Goal: Contribute content

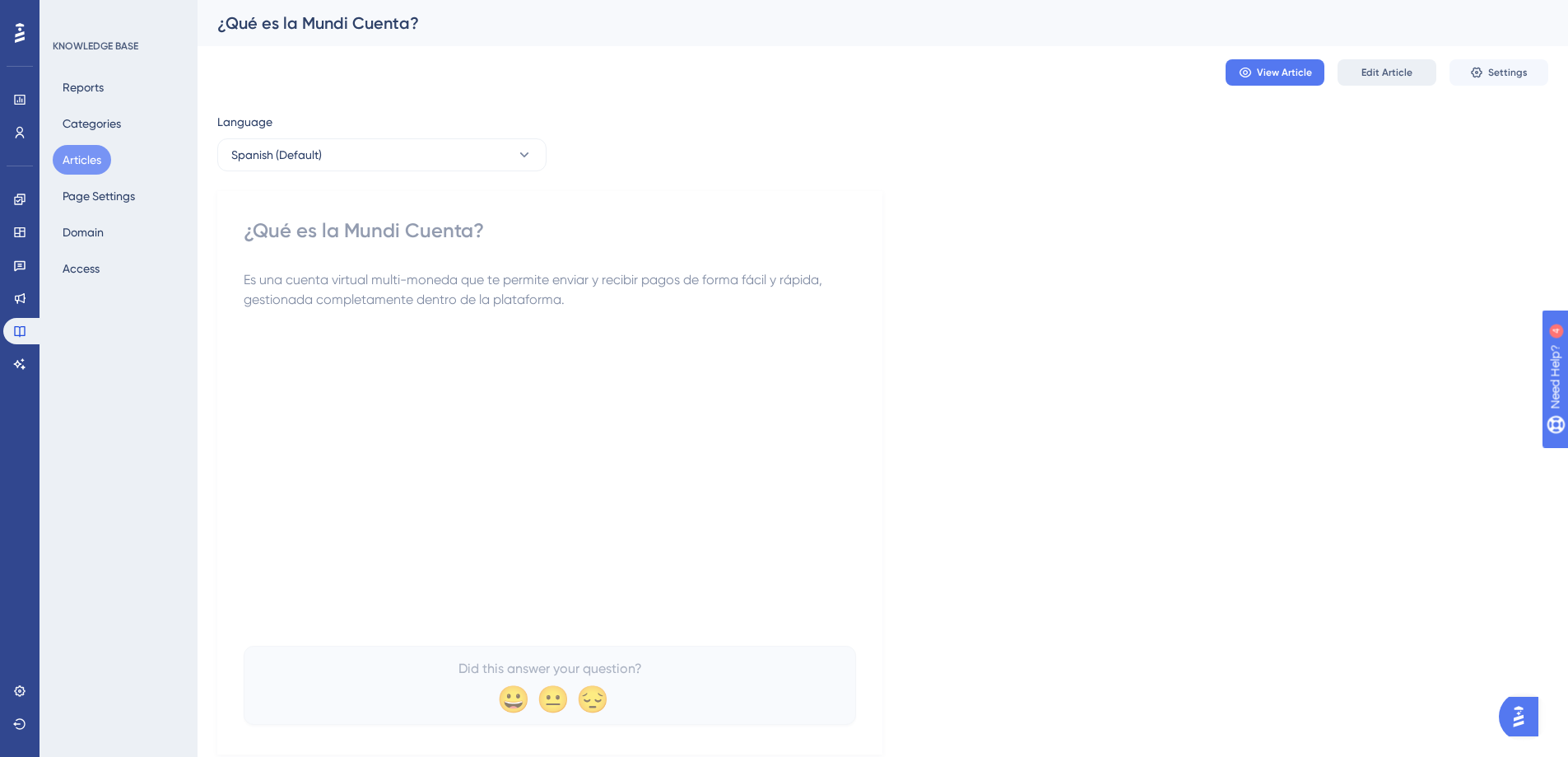
click at [1407, 73] on span "Edit Article" at bounding box center [1387, 72] width 51 height 13
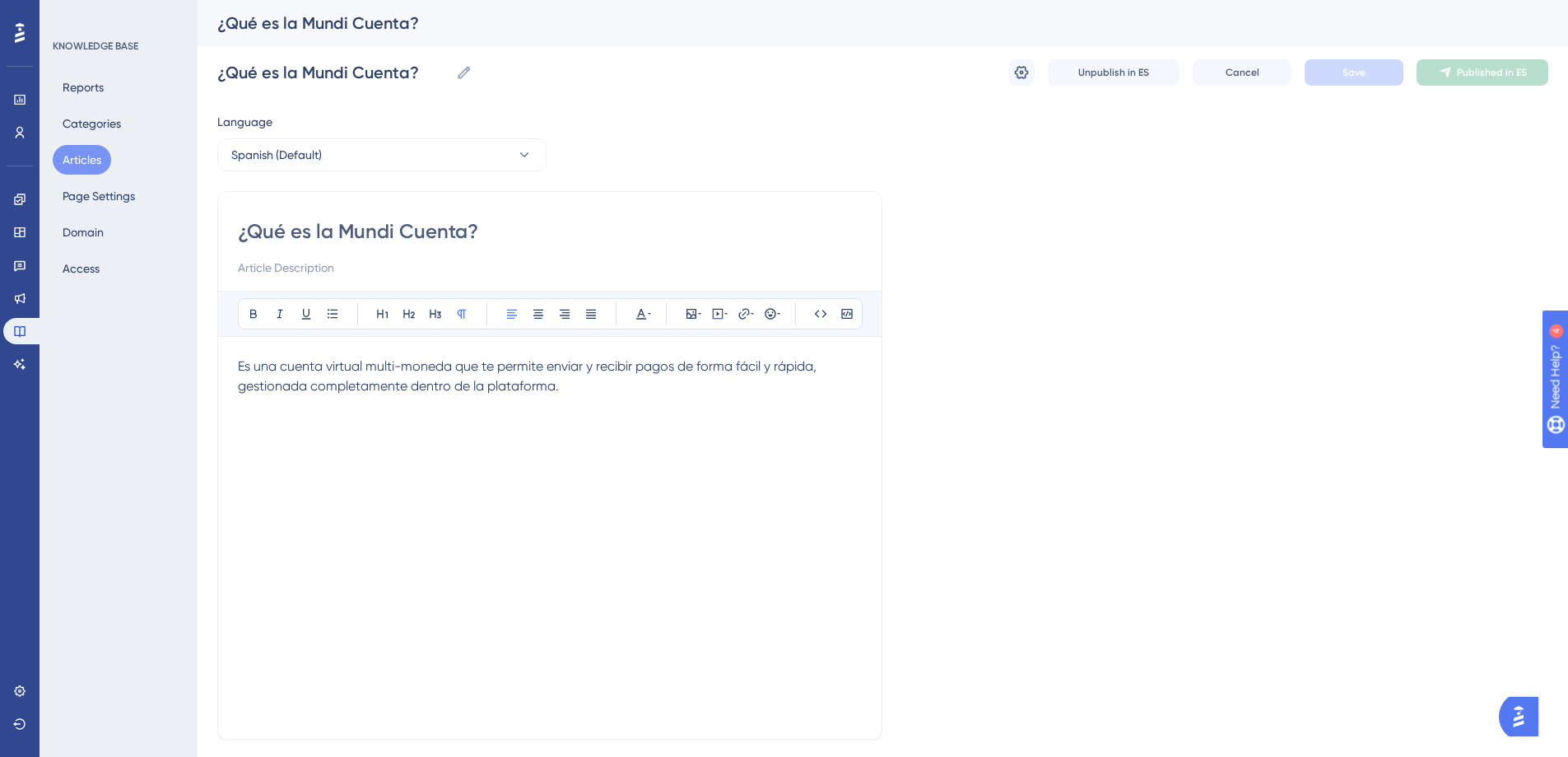
drag, startPoint x: 578, startPoint y: 429, endPoint x: 582, endPoint y: 417, distance: 12.6
click at [582, 417] on div "Es una cuenta virtual multi-moneda que te permite enviar y recibir pagos de for…" at bounding box center [550, 537] width 625 height 363
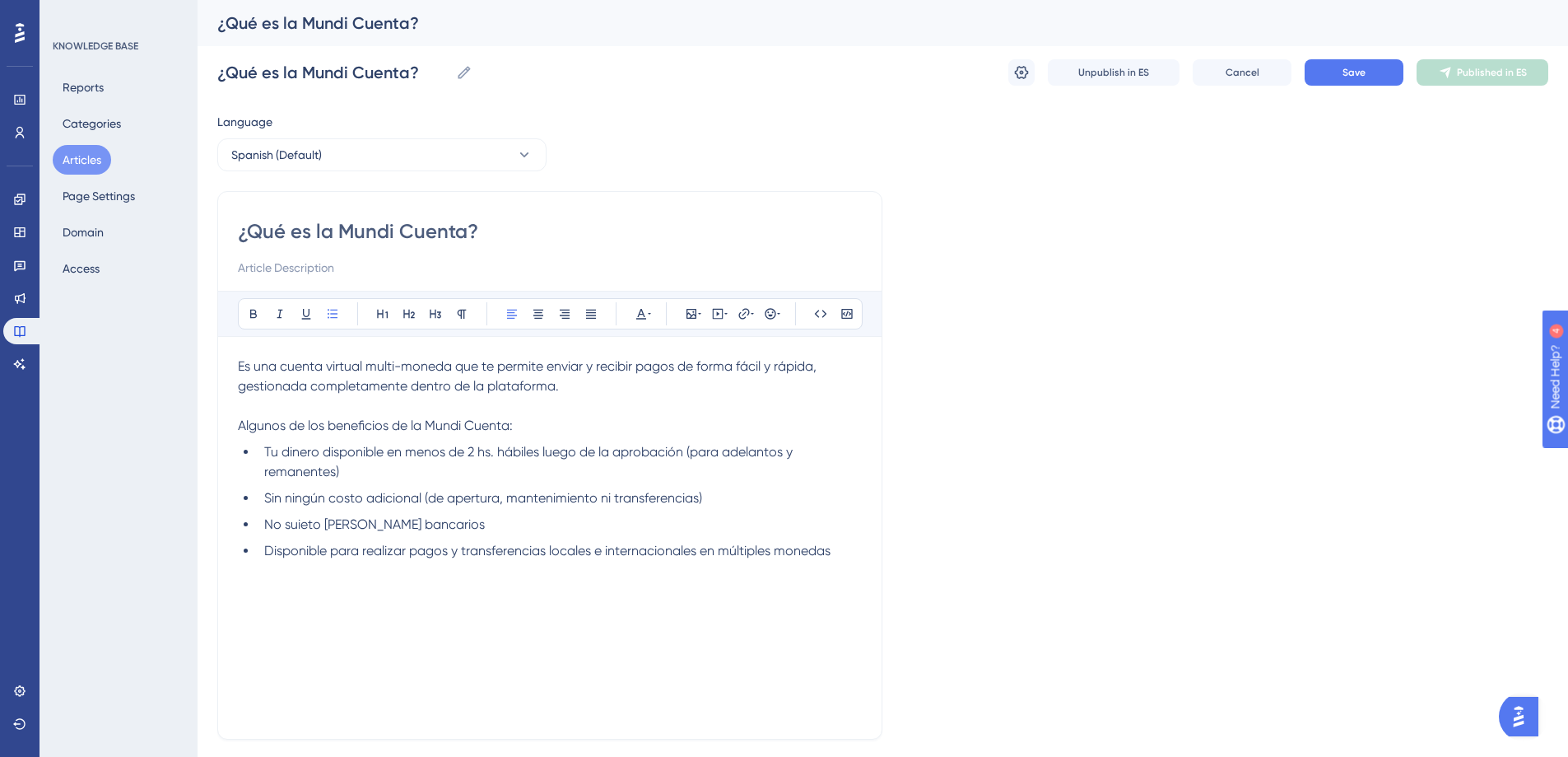
click at [463, 473] on li "Tu dinero disponible en menos de 2 hs. hábiles luego de la aprobación (para ade…" at bounding box center [560, 462] width 605 height 40
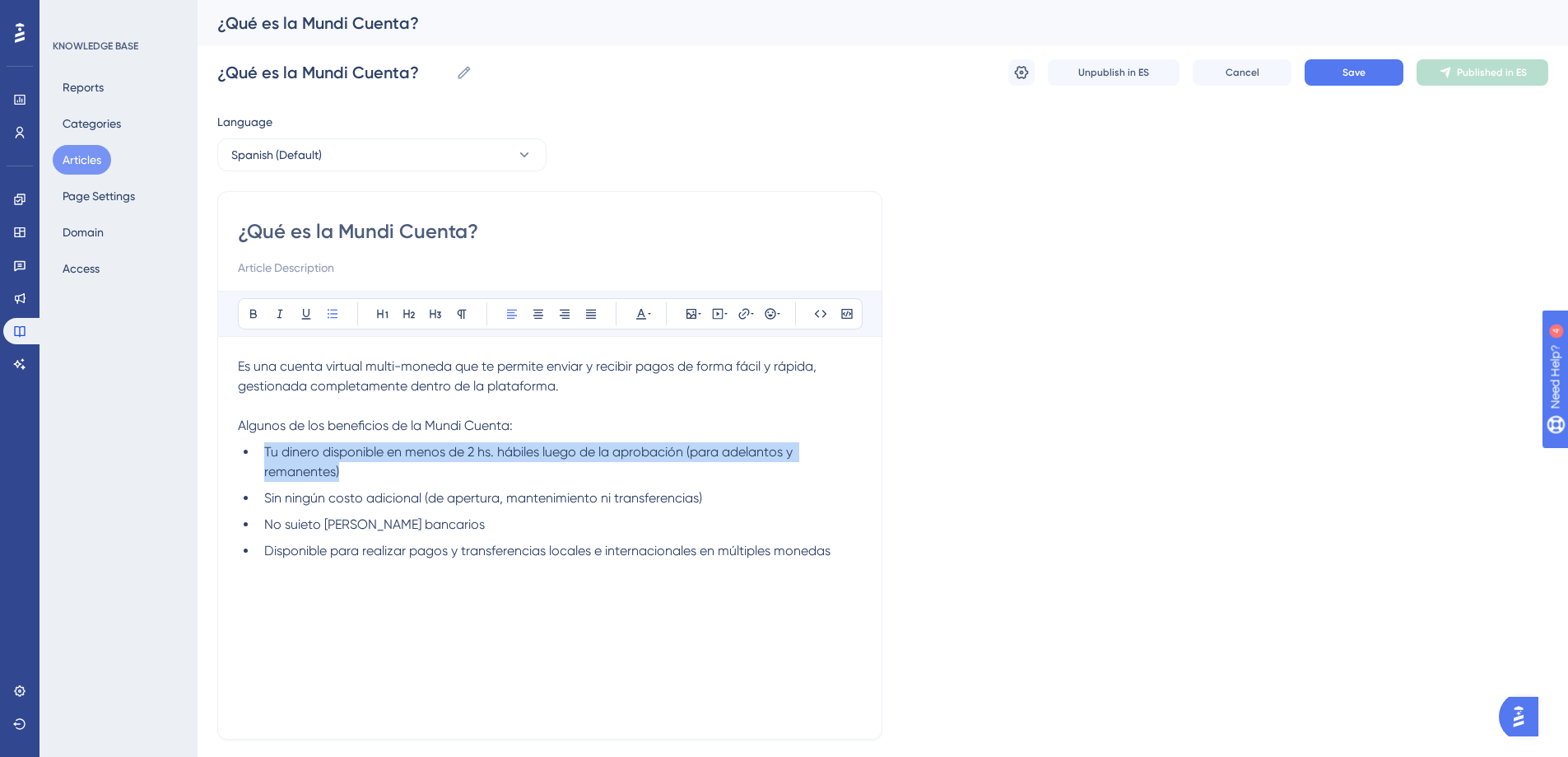
drag, startPoint x: 374, startPoint y: 469, endPoint x: 244, endPoint y: 454, distance: 130.9
click at [258, 454] on li "Tu dinero disponible en menos de 2 hs. hábiles luego de la aprobación (para ade…" at bounding box center [560, 462] width 605 height 40
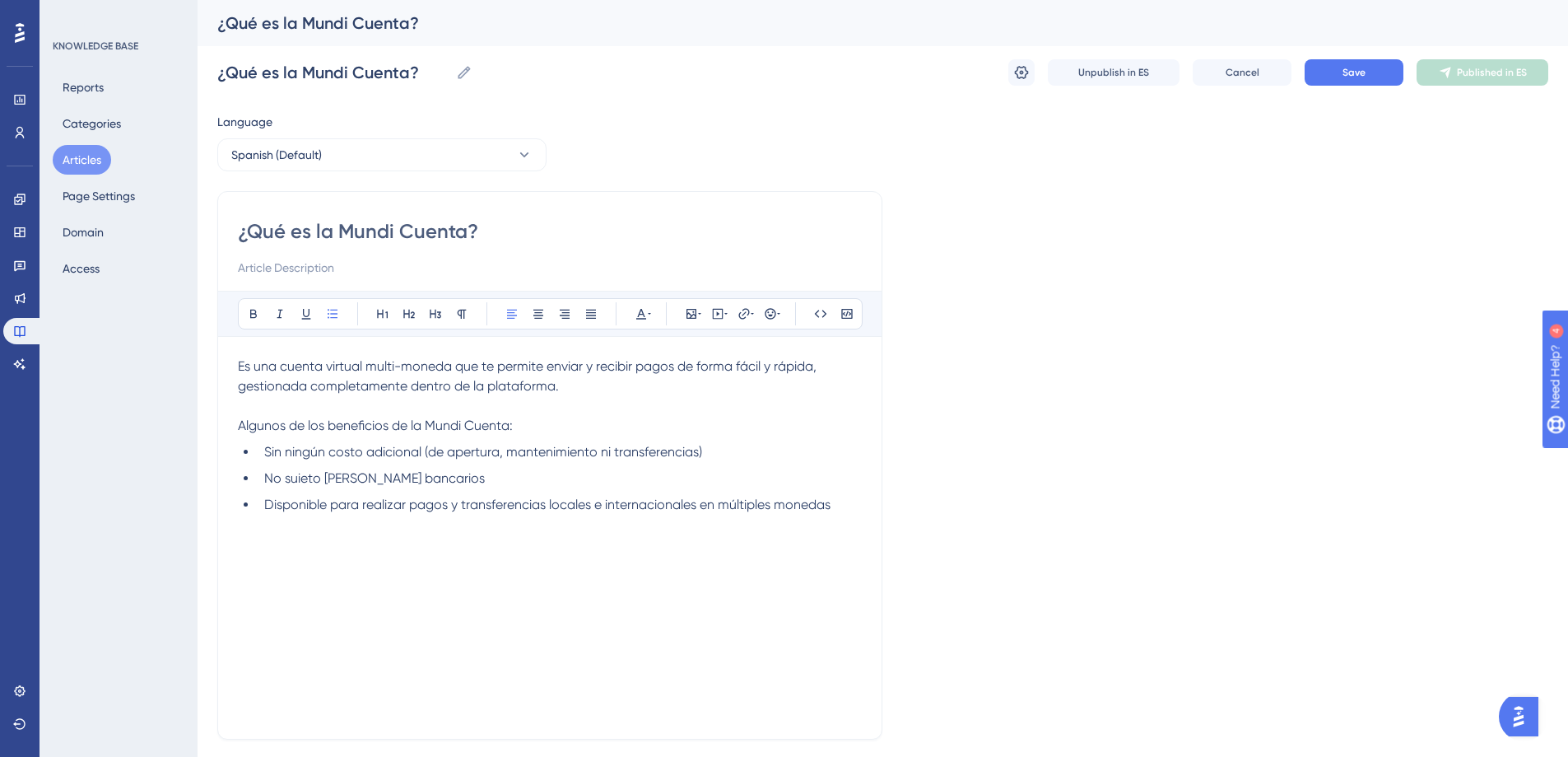
drag, startPoint x: 301, startPoint y: 485, endPoint x: 465, endPoint y: 461, distance: 165.7
click at [302, 485] on span "No suieto a cortes bancarios" at bounding box center [375, 478] width 221 height 15
click at [480, 478] on li "No sujeto a cortes bancarios" at bounding box center [560, 478] width 605 height 20
click at [588, 508] on span "Disponible para realizar pagos y transferencias locales e internacionales en mú…" at bounding box center [547, 504] width 566 height 15
click at [575, 487] on li "No sujeto a cortes bancarios" at bounding box center [560, 478] width 605 height 20
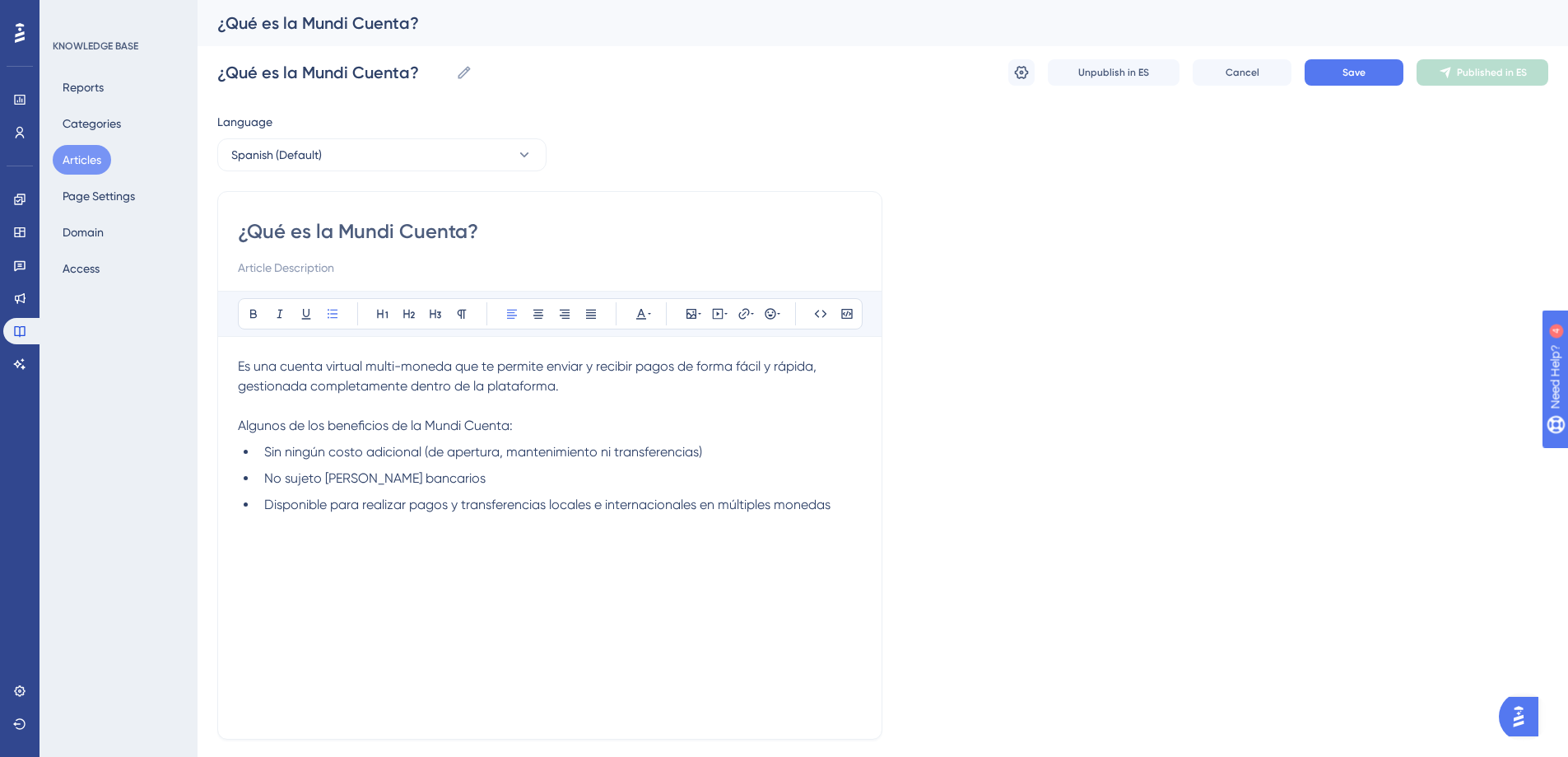
click at [862, 508] on div "¿Qué es la Mundi Cuenta? Bold Italic Underline Bullet Point Heading 1 Heading 2…" at bounding box center [549, 466] width 665 height 548
click at [837, 505] on li "Disponible para realizar pagos y transferencias locales e internacionales en mú…" at bounding box center [560, 505] width 605 height 20
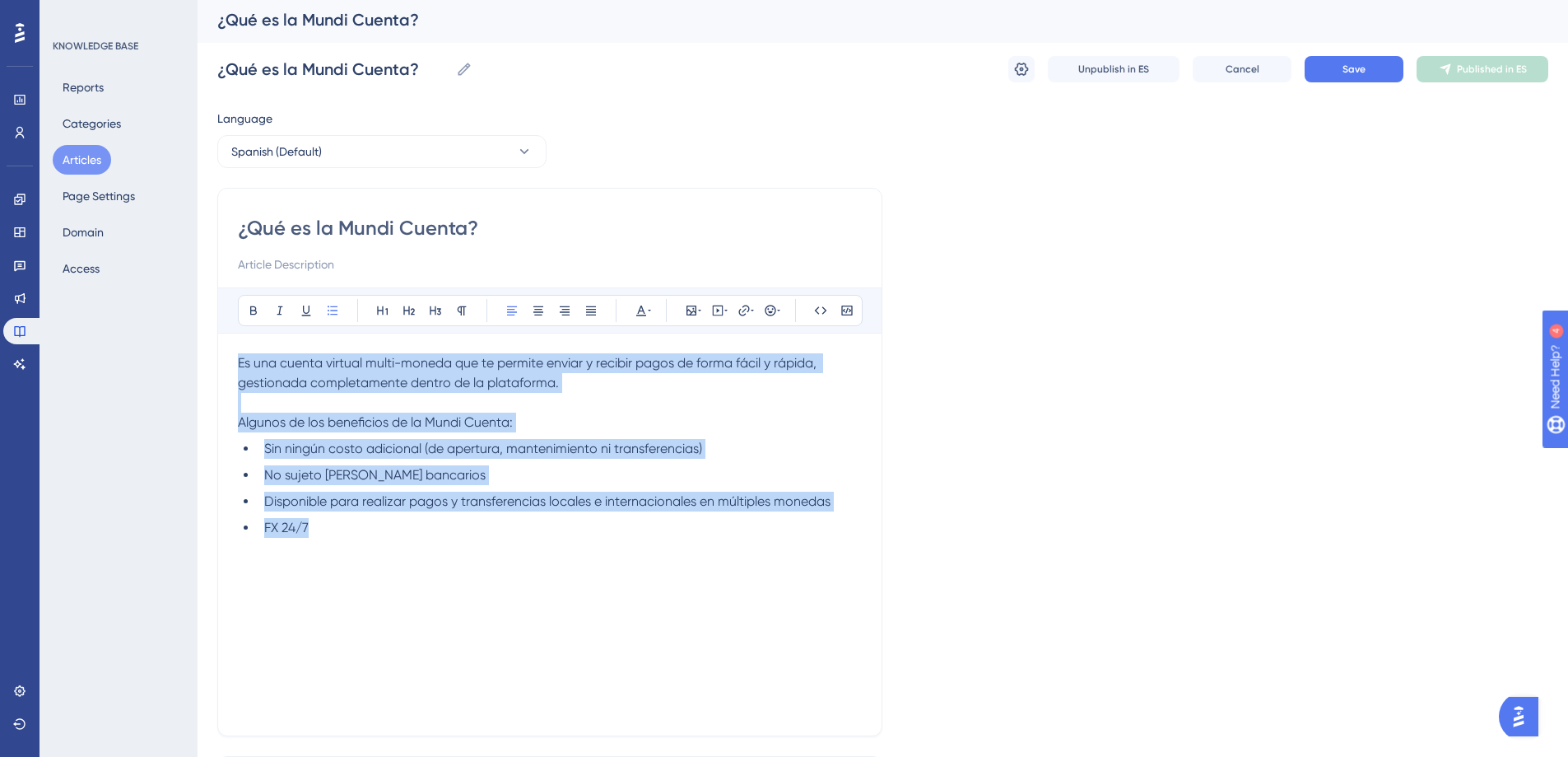
drag, startPoint x: 350, startPoint y: 544, endPoint x: 221, endPoint y: 206, distance: 361.8
click at [221, 206] on div "¿Qué es la Mundi Cuenta? Bold Italic Underline Bullet Point Heading 1 Heading 2…" at bounding box center [549, 462] width 665 height 548
copy div "Es una cuenta virtual multi-moneda que te permite enviar y recibir pagos de for…"
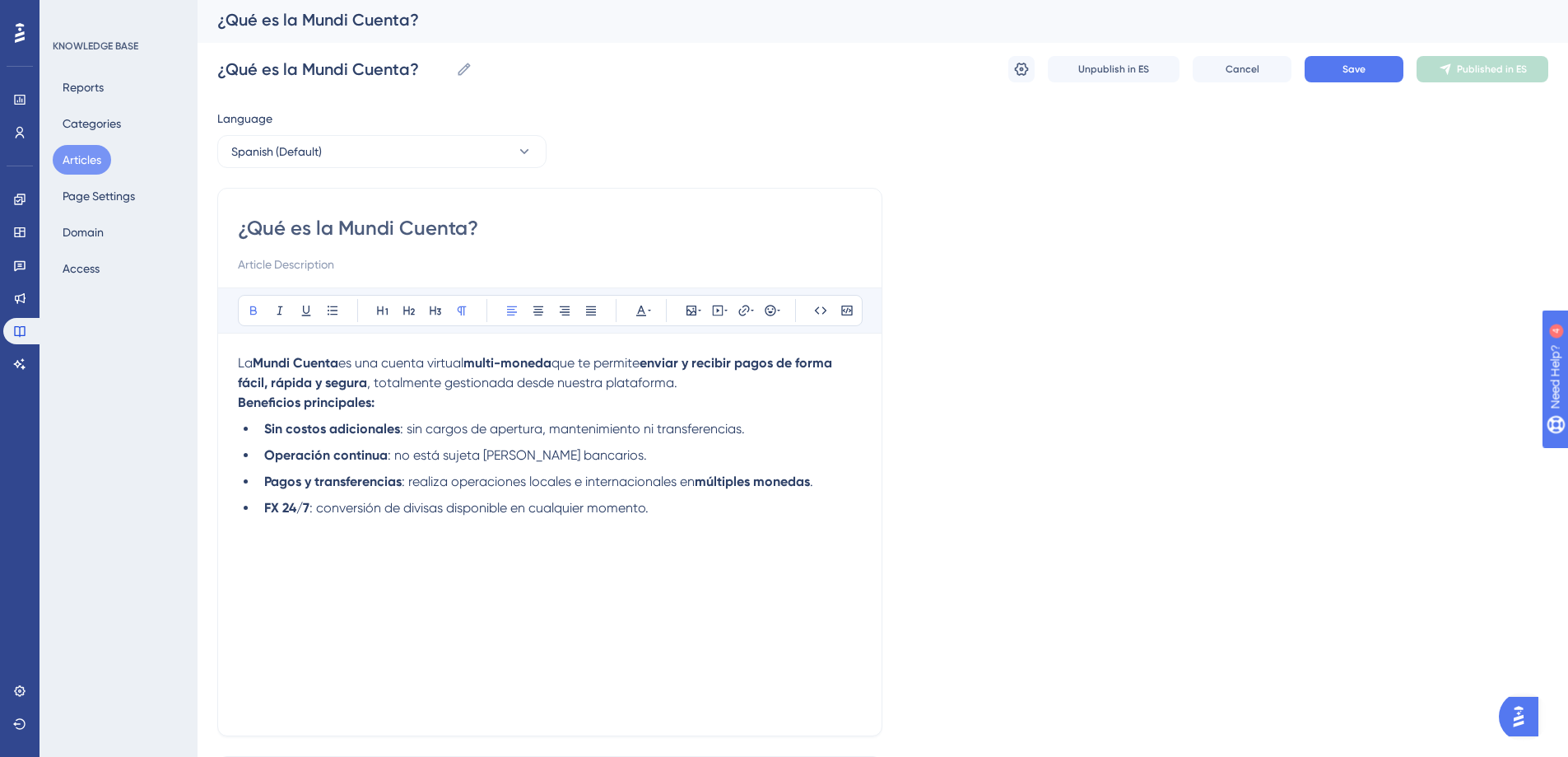
click at [400, 404] on p "Beneficios principales:" at bounding box center [550, 403] width 625 height 20
click at [772, 369] on strong "enviar y recibir pagos de forma fácil, rápida y segura" at bounding box center [537, 372] width 598 height 35
click at [770, 384] on p "La Mundi Cuenta es una cuenta virtual multi-moneda que te permite enviar y reci…" at bounding box center [550, 373] width 625 height 40
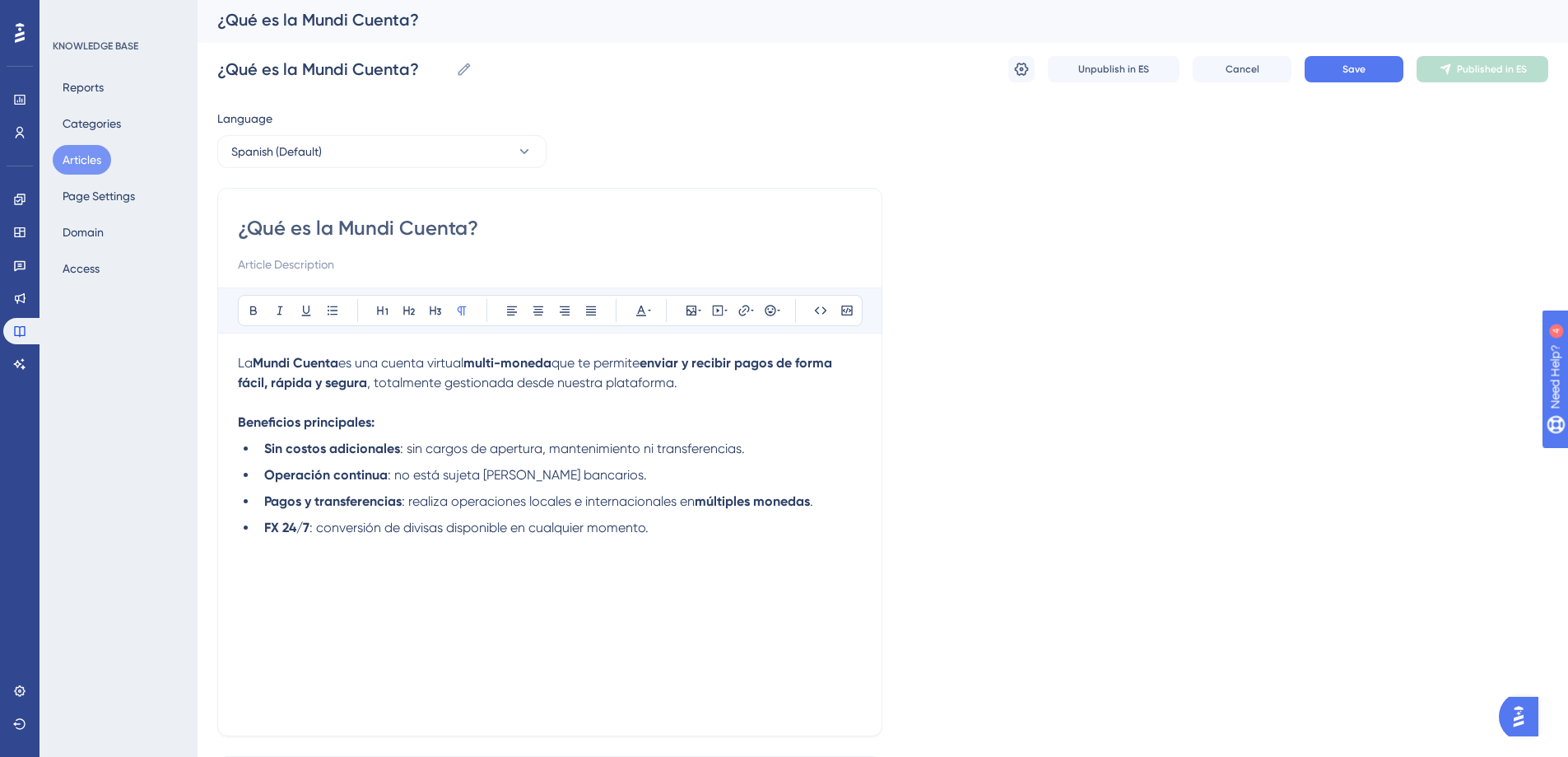
click at [475, 432] on div "La Mundi Cuenta es una cuenta virtual multi-moneda que te permite enviar y reci…" at bounding box center [550, 534] width 625 height 363
click at [741, 526] on li "FX 24/7 : conversión de divisas disponible en cualquier momento." at bounding box center [560, 528] width 605 height 20
click at [1342, 76] on button "Save" at bounding box center [1355, 70] width 99 height 27
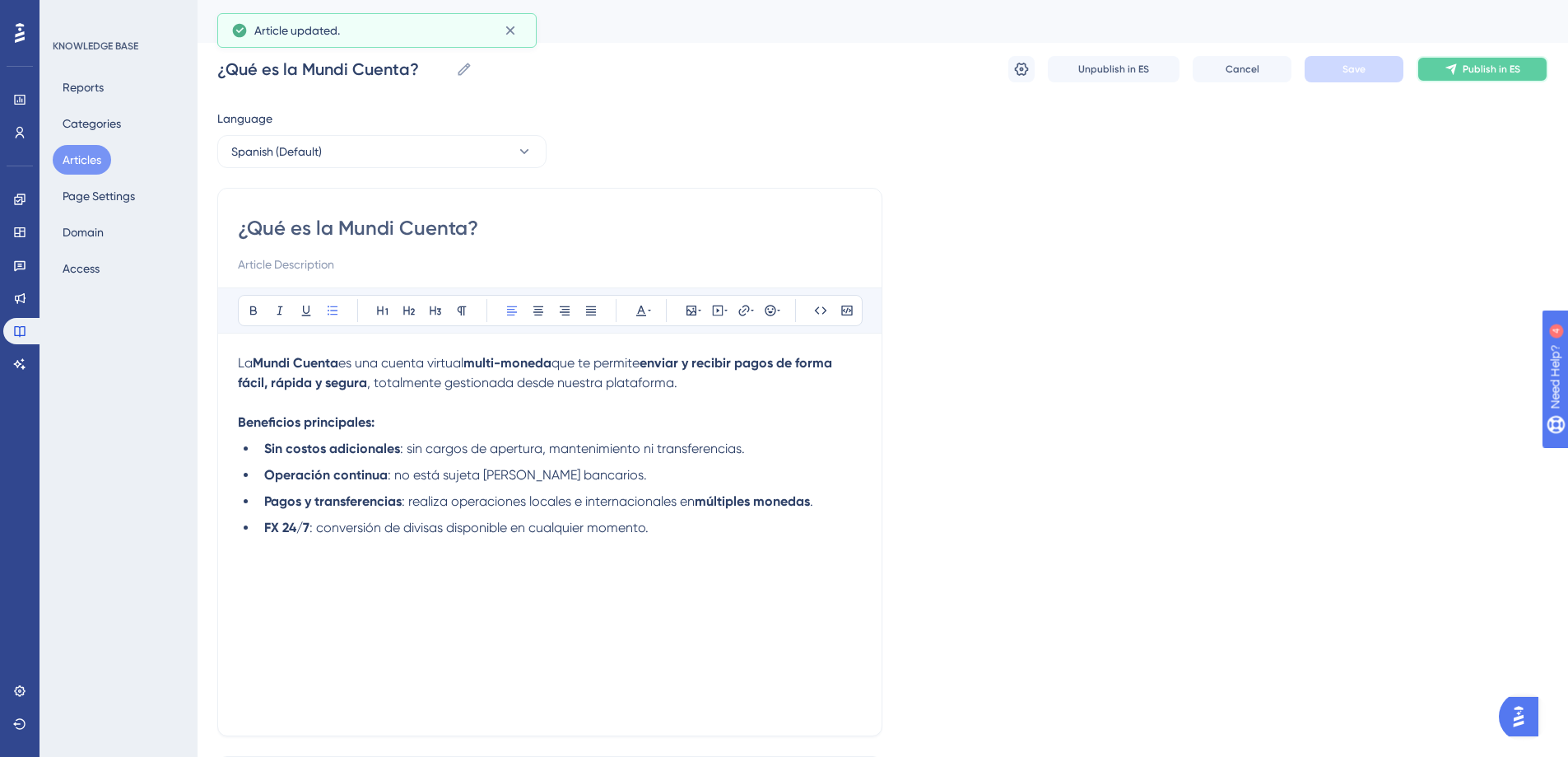
click at [1441, 72] on button "Publish in ES" at bounding box center [1482, 70] width 131 height 27
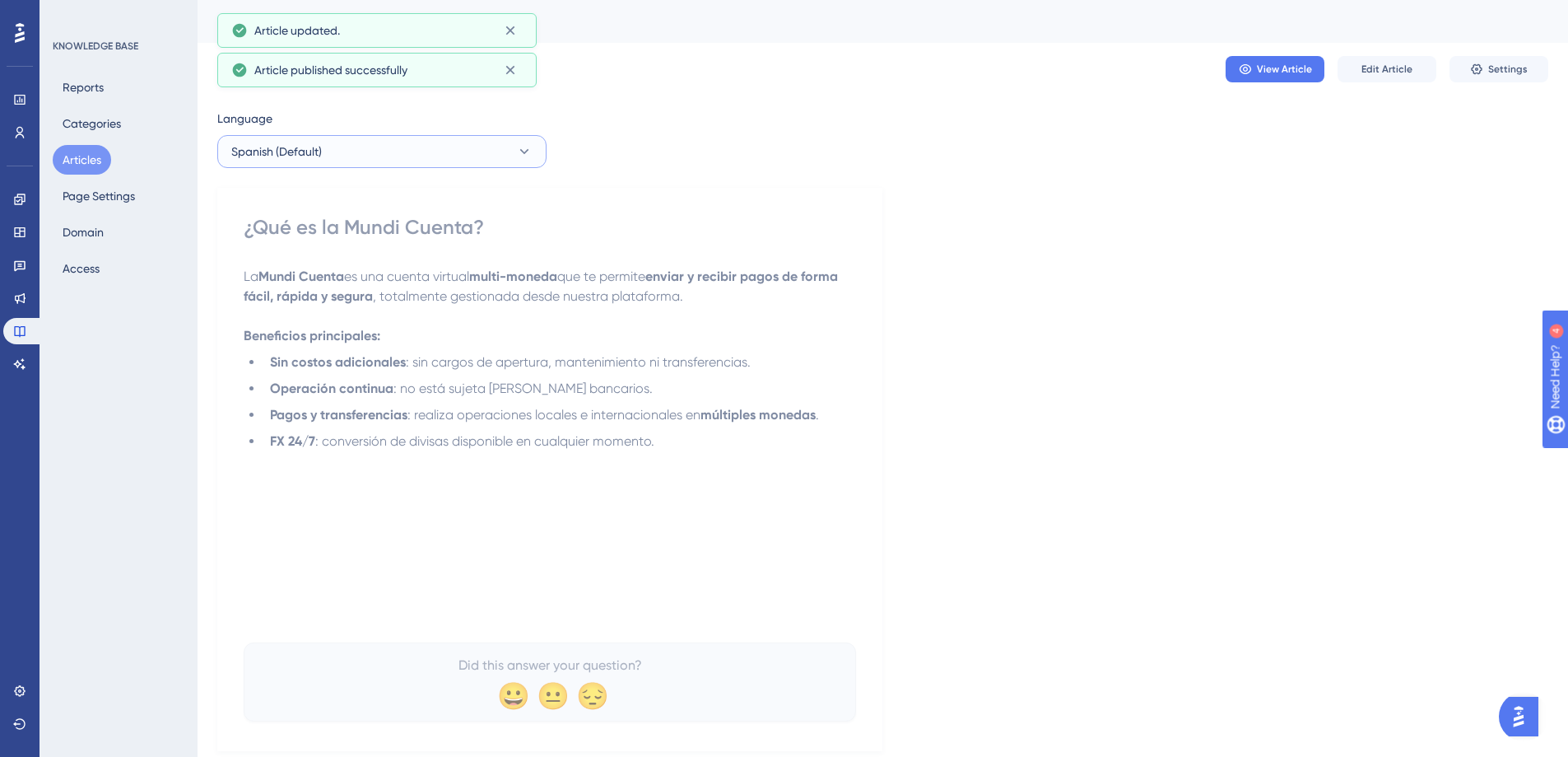
click at [284, 149] on span "Spanish (Default)" at bounding box center [276, 151] width 90 height 20
click at [288, 241] on button "English English Published" at bounding box center [382, 234] width 308 height 33
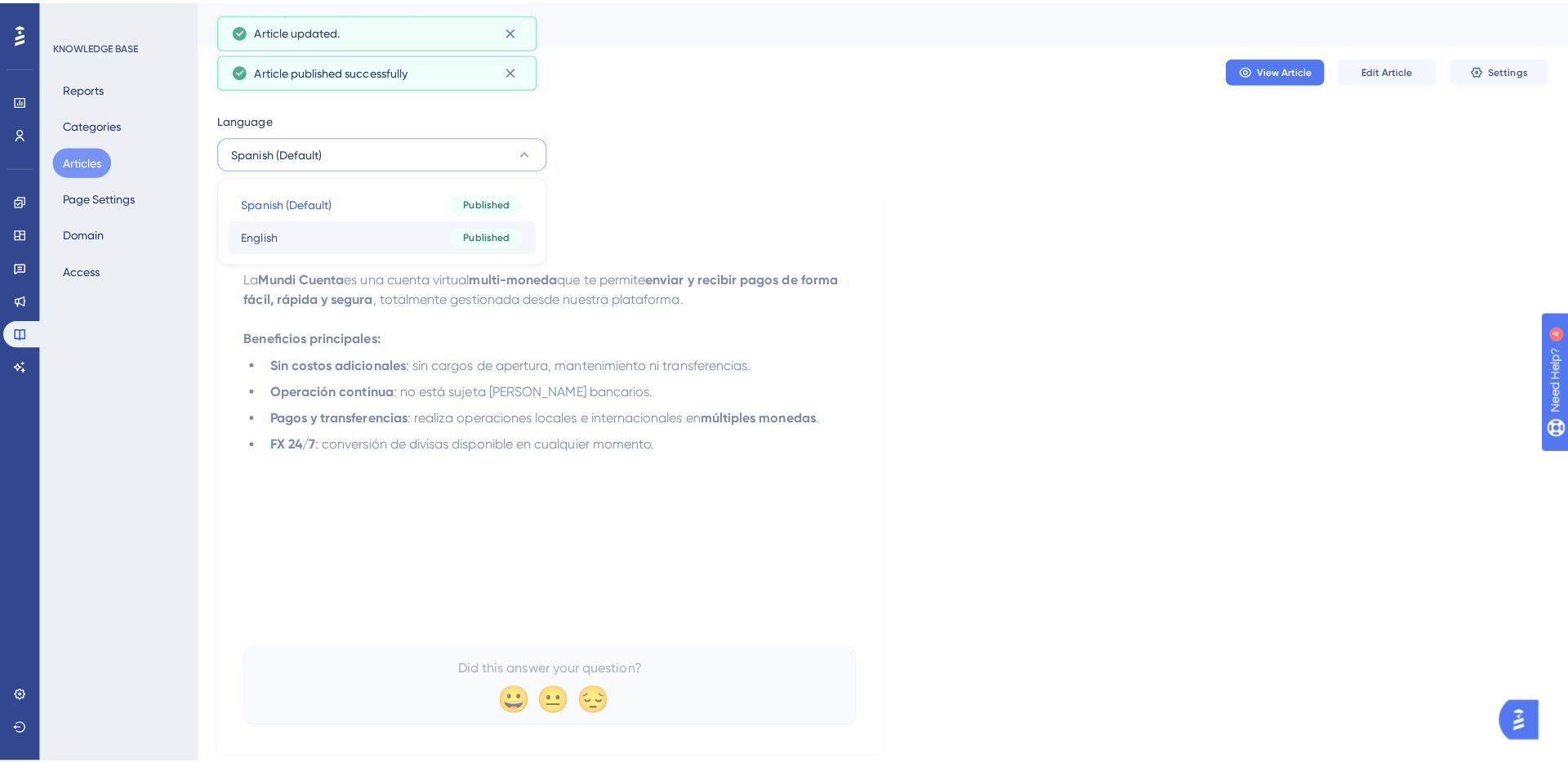
scroll to position [0, 0]
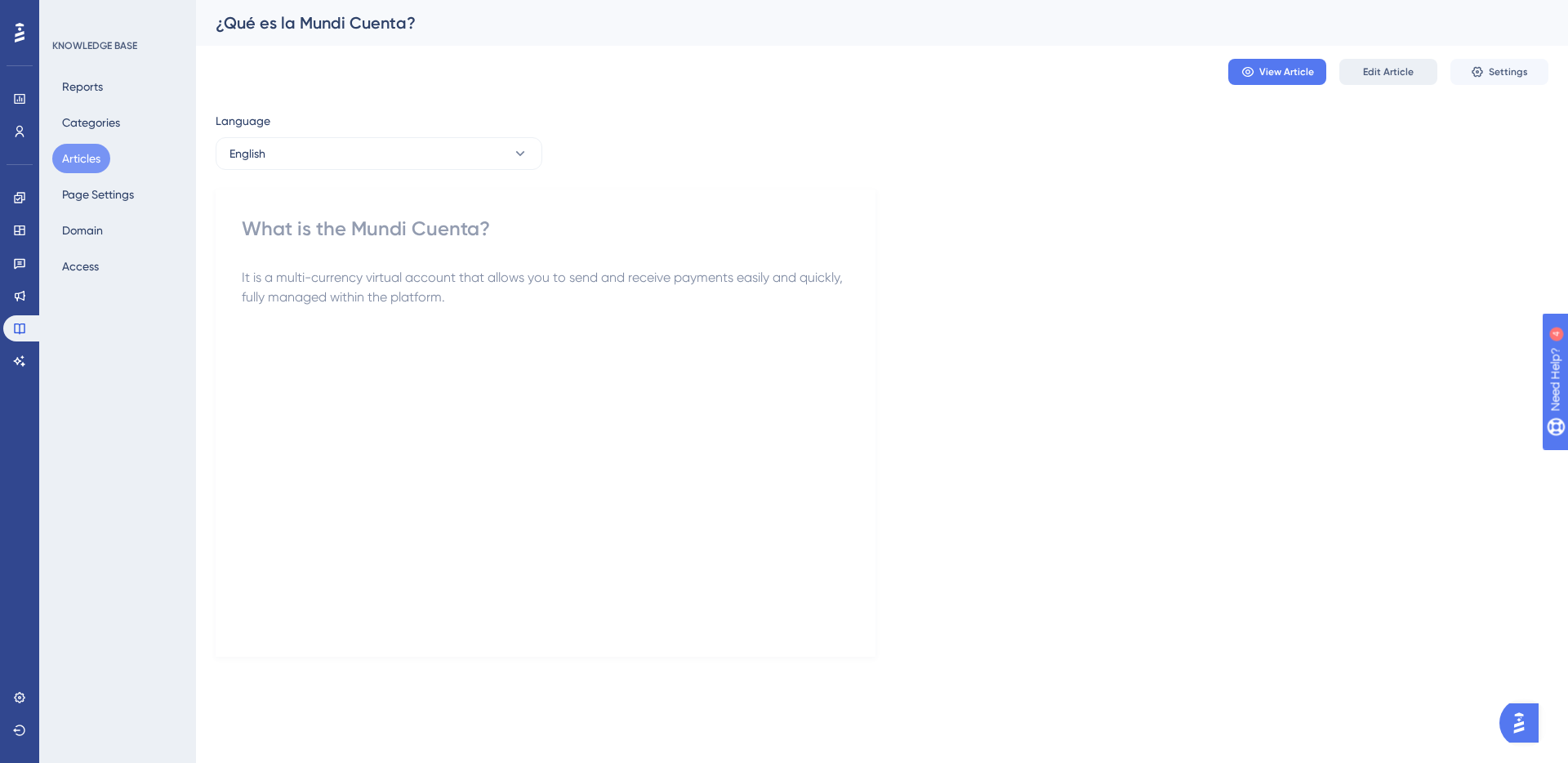
click at [1400, 76] on span "Edit Article" at bounding box center [1389, 72] width 51 height 13
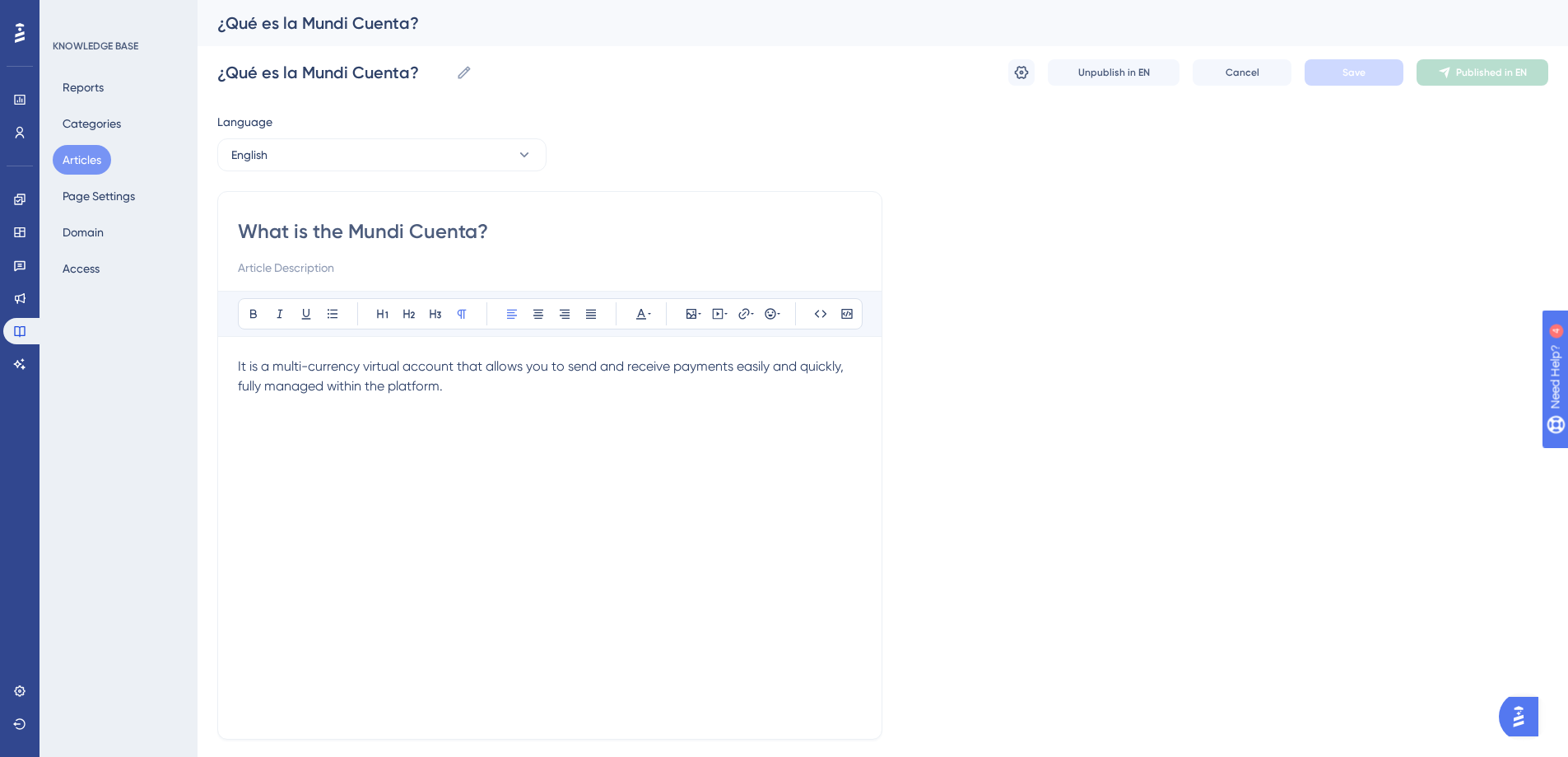
click at [489, 399] on div "It is a multi-currency virtual account that allows you to send and receive paym…" at bounding box center [550, 537] width 625 height 363
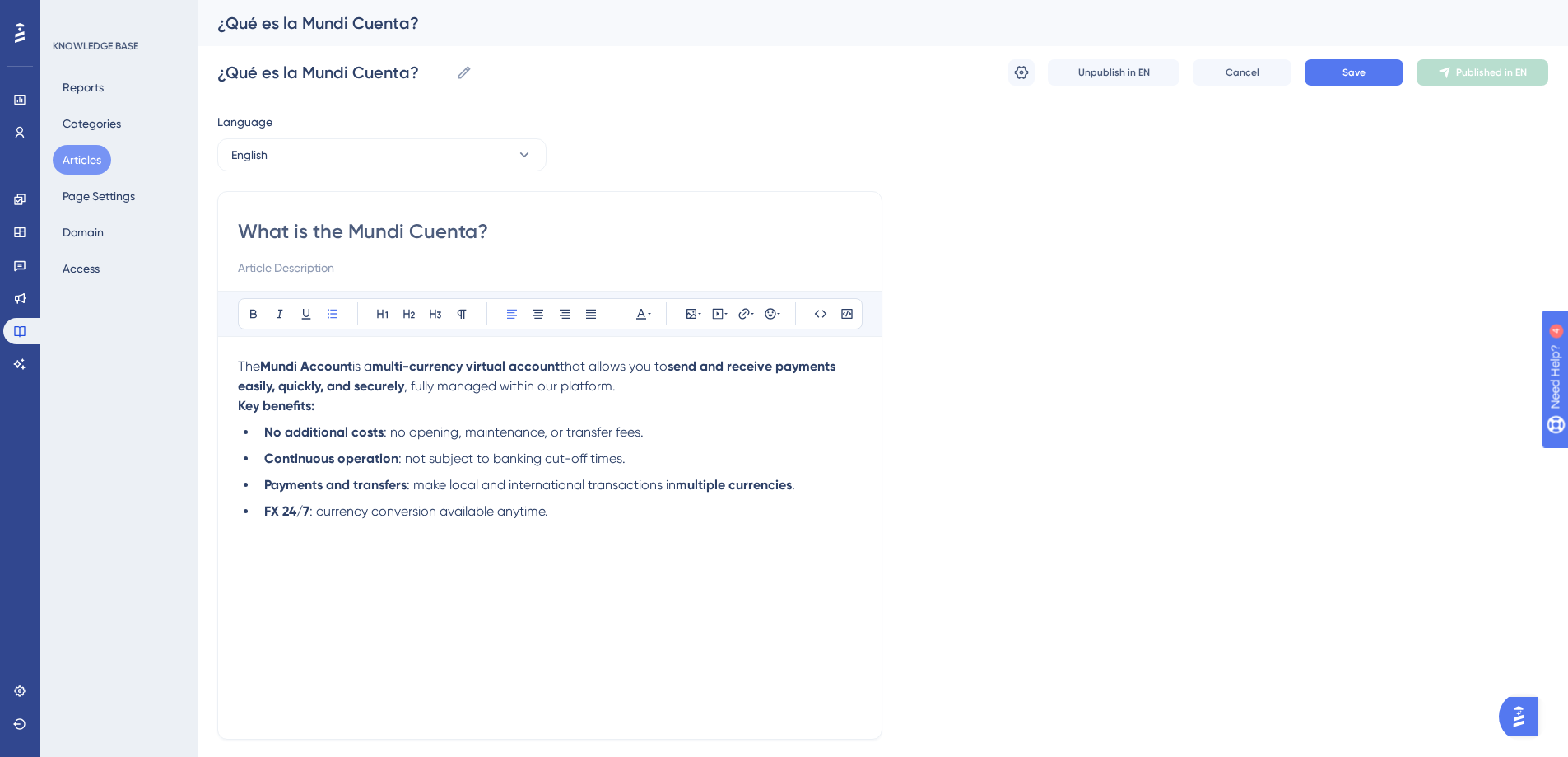
click at [317, 359] on strong "Mundi Account" at bounding box center [306, 366] width 92 height 15
click at [685, 381] on p "The Mundi Cuenta is a multi-currency virtual account that allows you to send an…" at bounding box center [550, 376] width 625 height 40
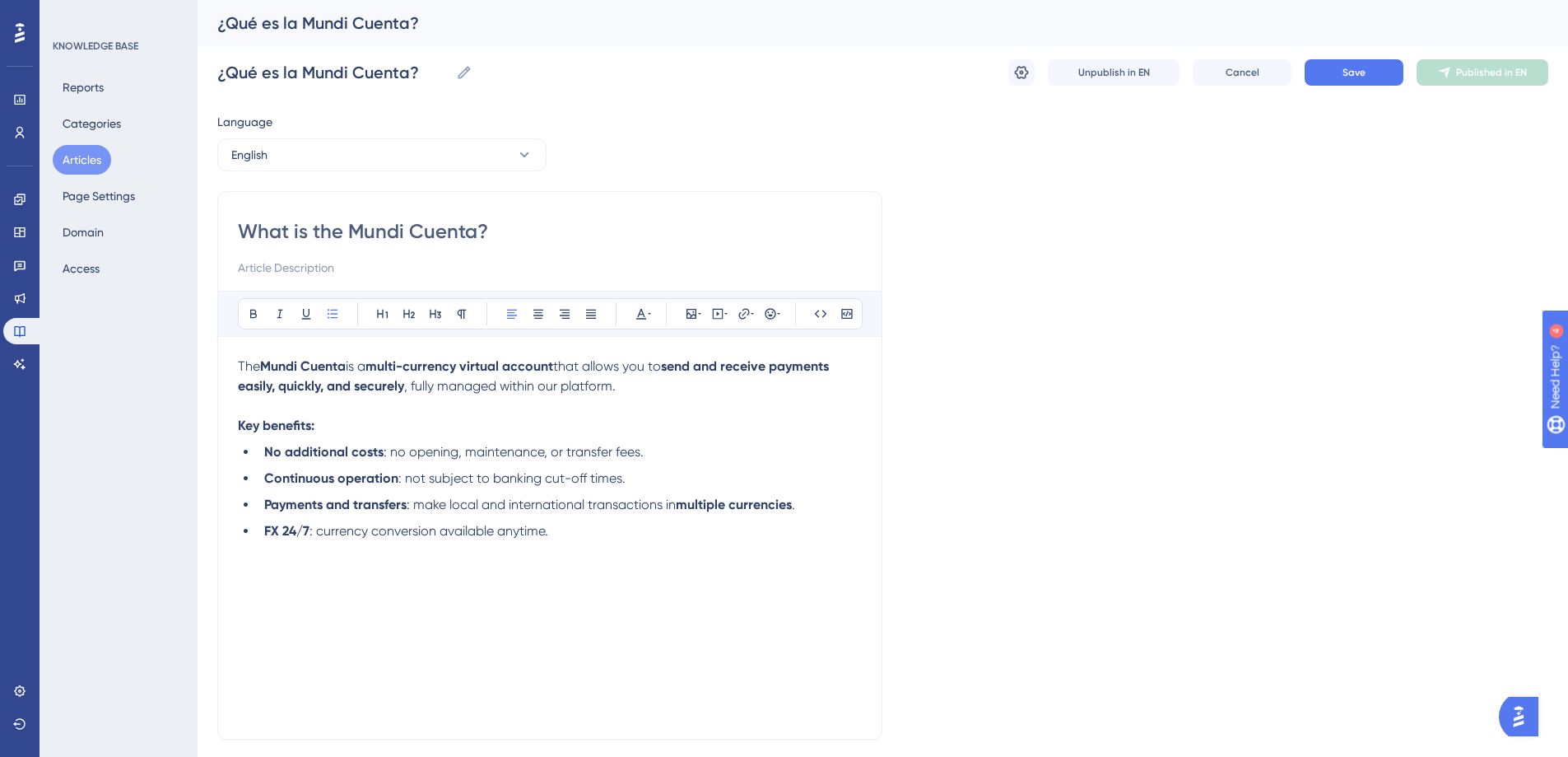
click at [622, 565] on div "The Mundi Cuenta is a multi-currency virtual account that allows you to send an…" at bounding box center [550, 537] width 625 height 363
click at [1371, 70] on button "Save" at bounding box center [1355, 72] width 99 height 27
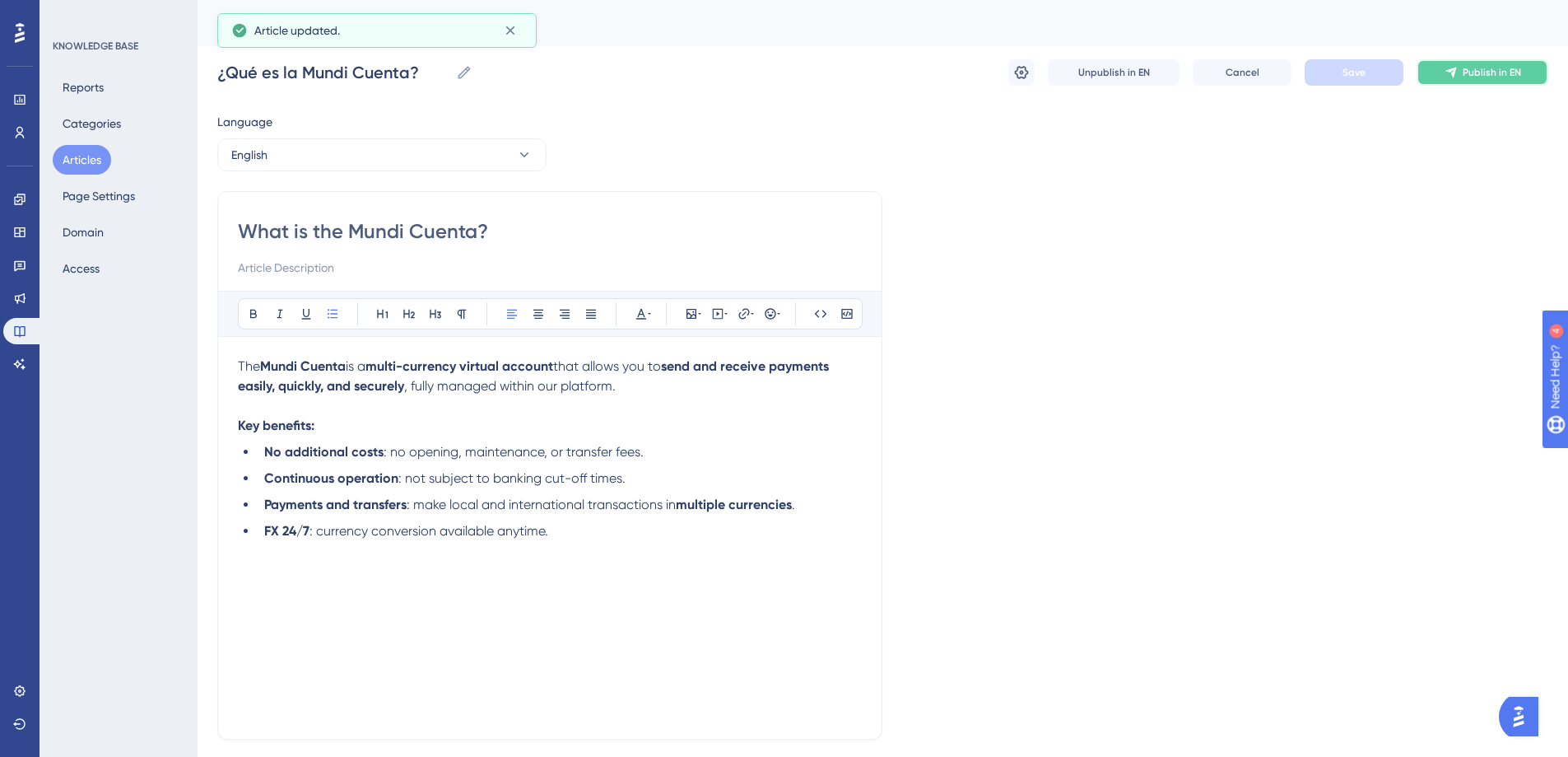
click at [1486, 71] on span "Publish in EN" at bounding box center [1492, 72] width 58 height 13
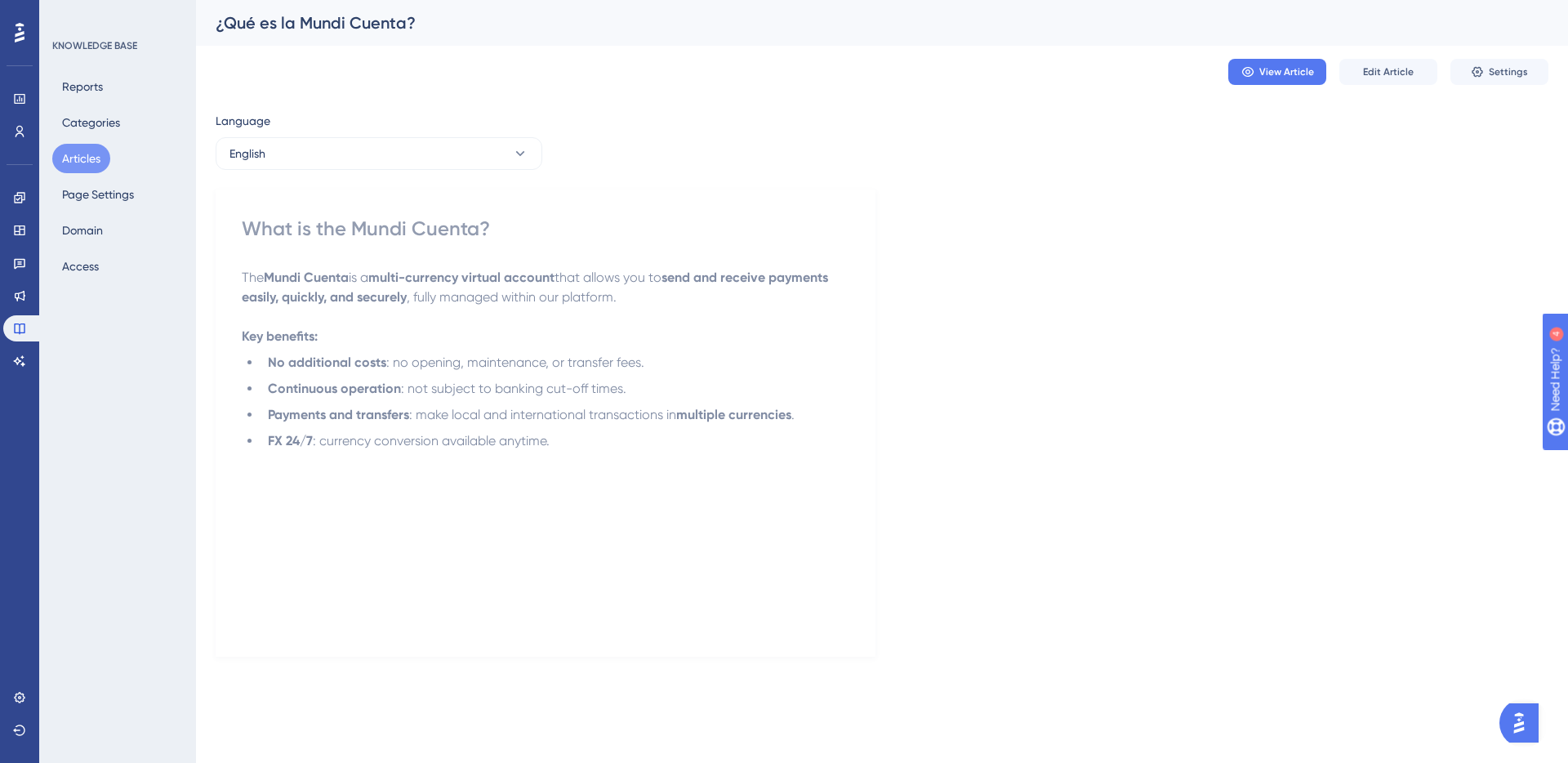
drag, startPoint x: 78, startPoint y: 153, endPoint x: 88, endPoint y: 158, distance: 11.2
click at [78, 154] on button "Articles" at bounding box center [80, 158] width 58 height 29
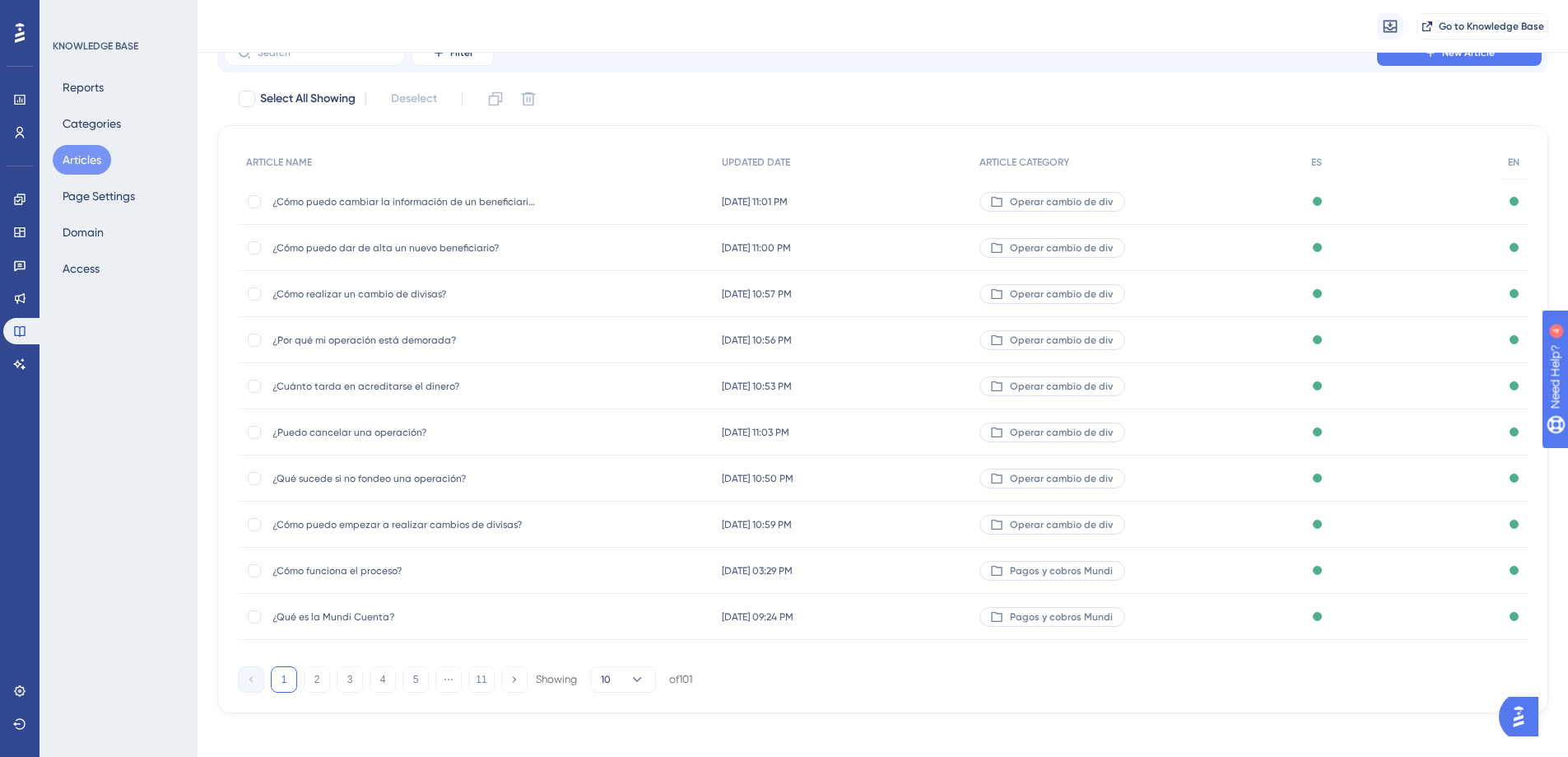
scroll to position [82, 0]
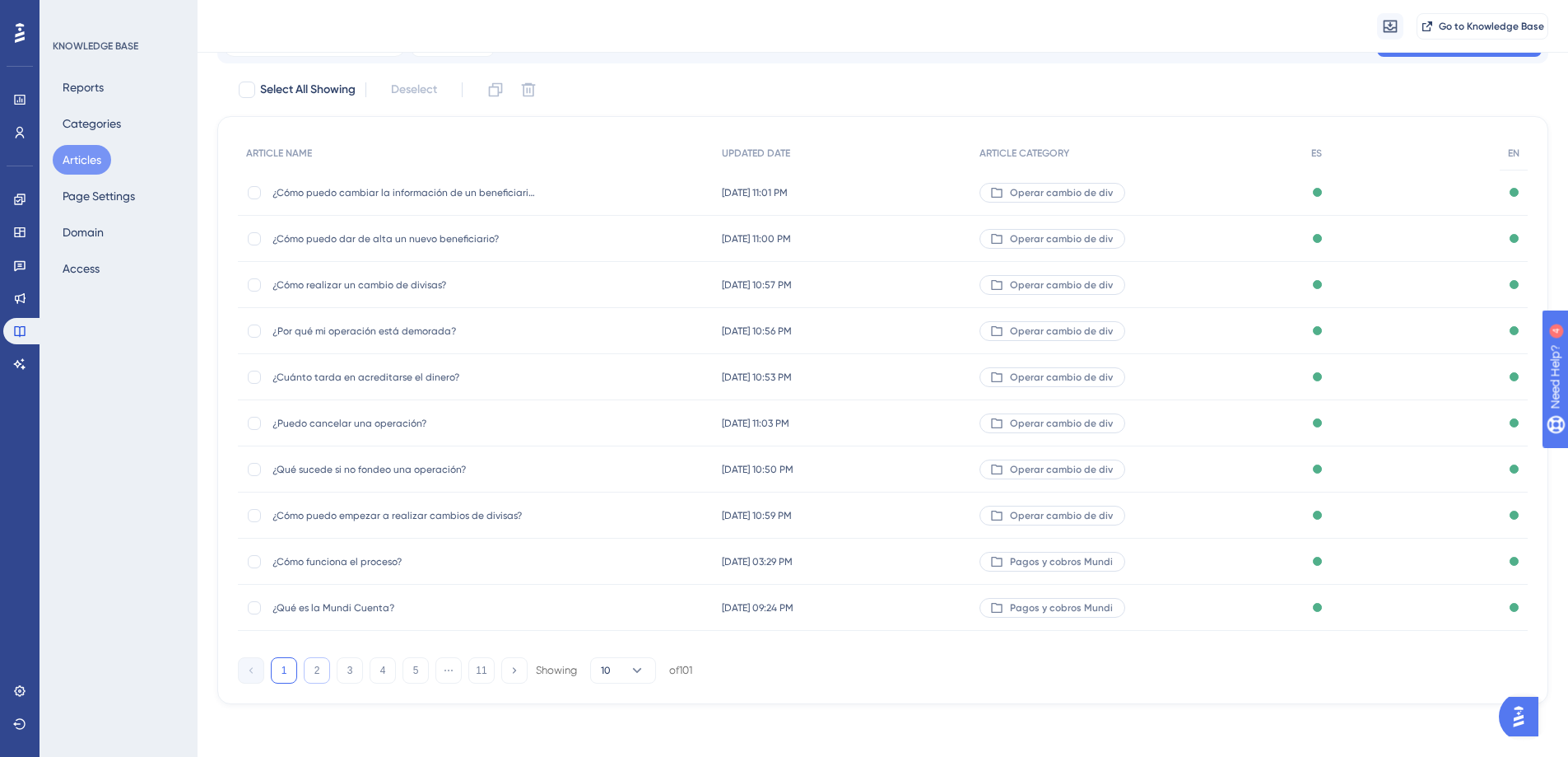
click at [316, 673] on button "2" at bounding box center [317, 670] width 27 height 27
click at [349, 670] on button "3" at bounding box center [350, 670] width 27 height 27
click at [315, 671] on button "2" at bounding box center [317, 670] width 27 height 27
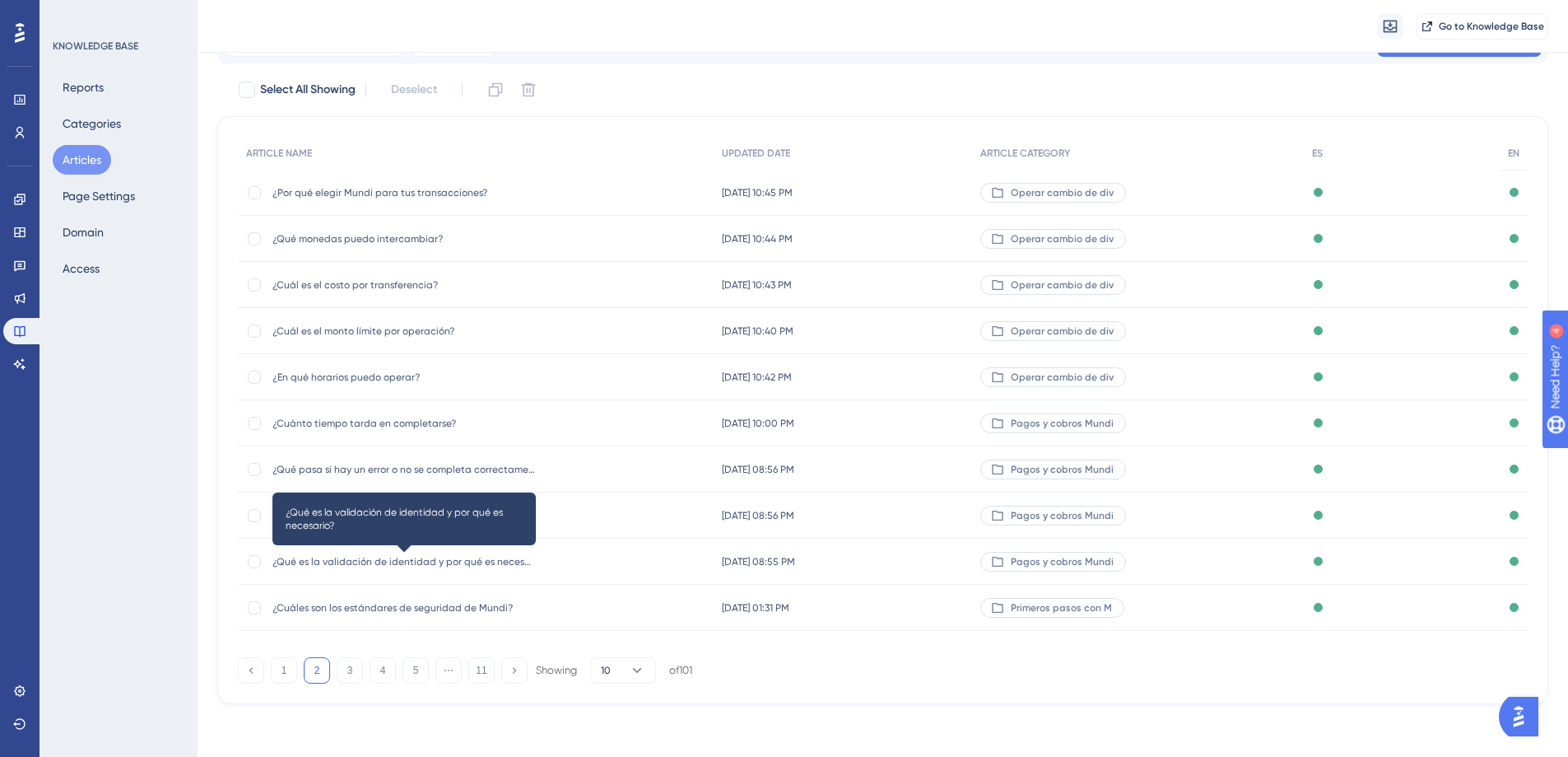
click at [393, 564] on span "¿Qué es la validación de identidad y por qué es necesario?" at bounding box center [404, 562] width 264 height 13
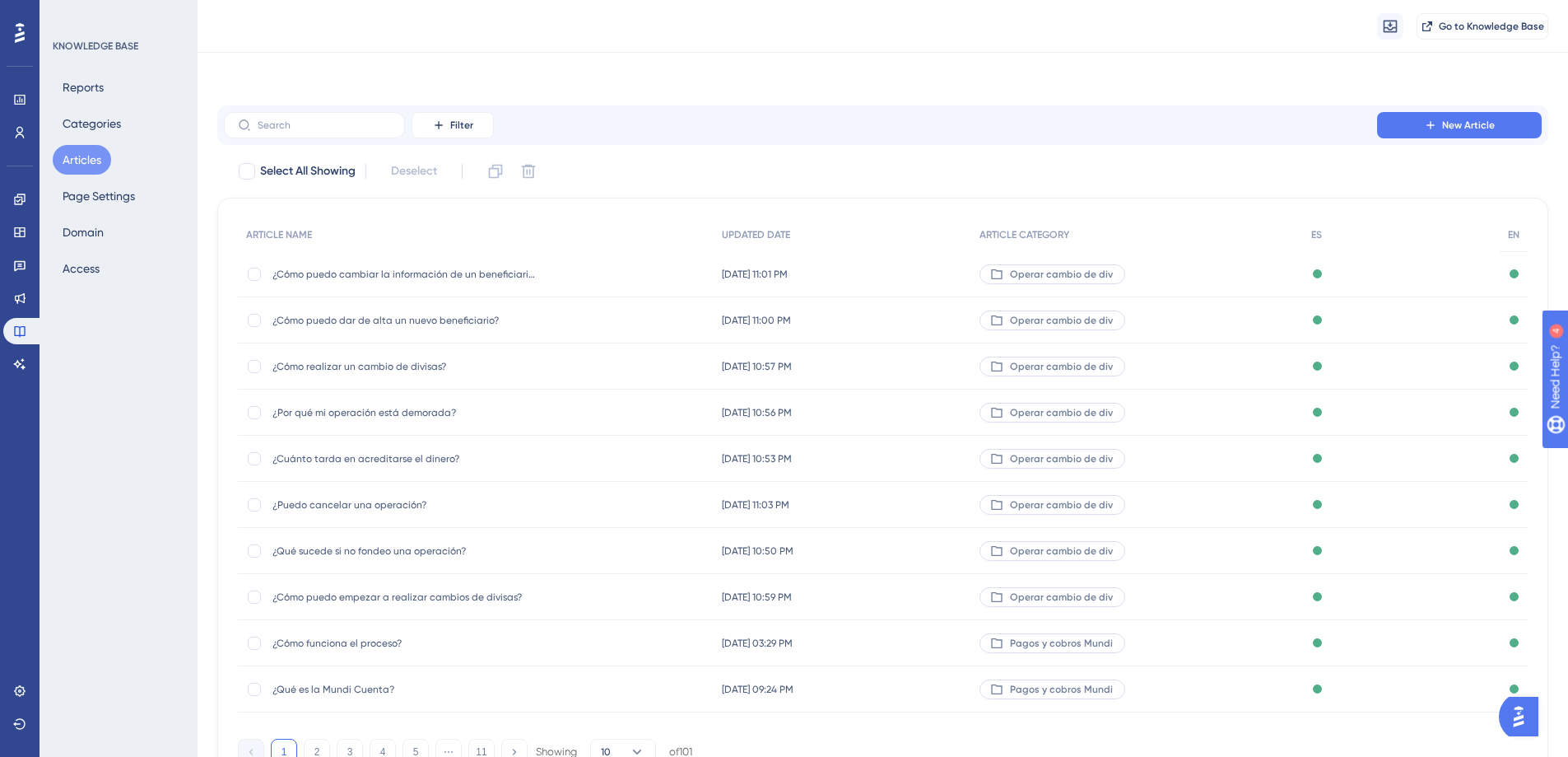
scroll to position [75, 0]
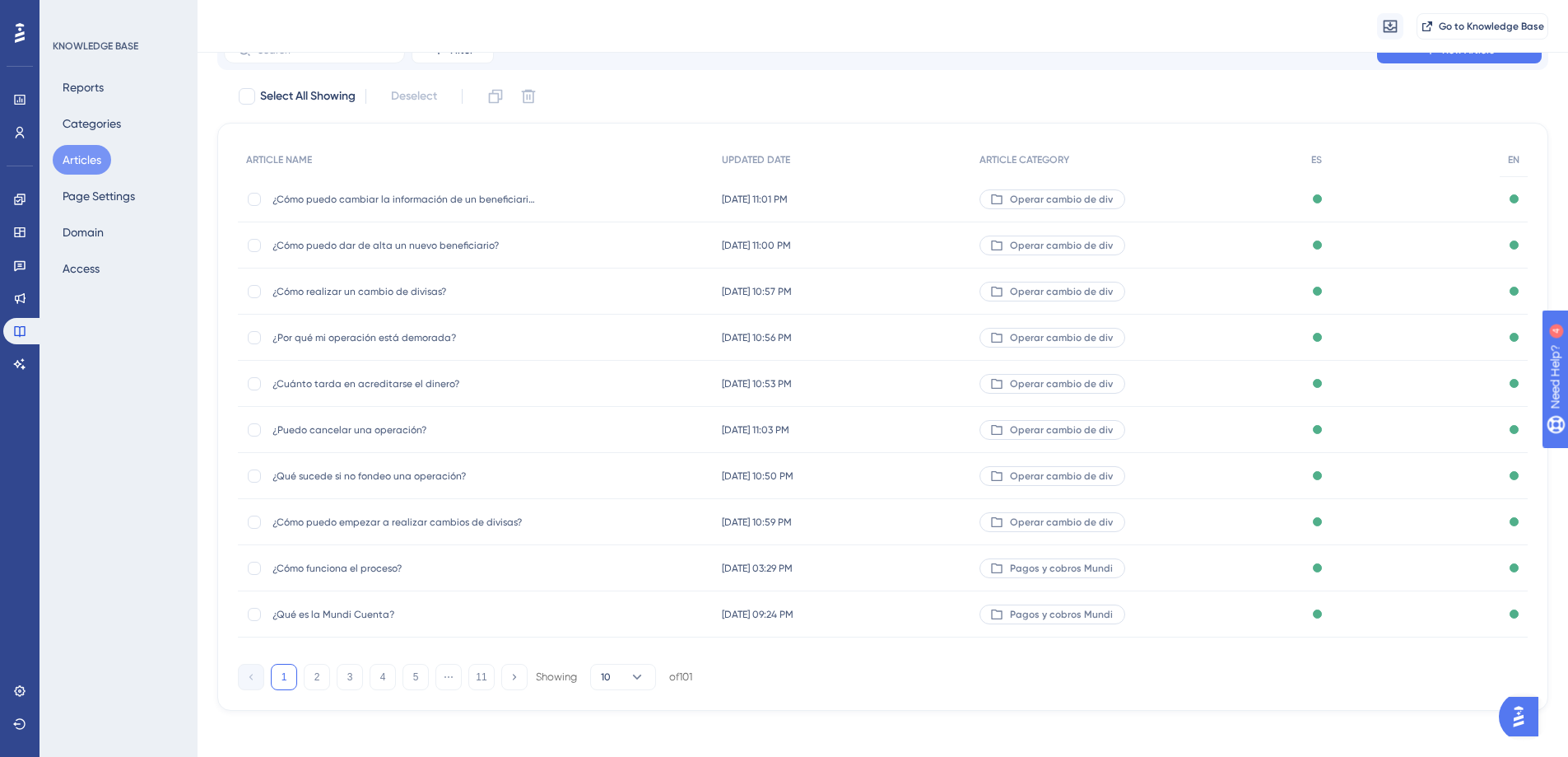
click at [297, 685] on div "1 2 3 4 5 ⋯ 11 Showing 10 of 101" at bounding box center [465, 677] width 454 height 27
click at [295, 680] on button "1" at bounding box center [285, 677] width 27 height 27
click at [323, 676] on button "2" at bounding box center [317, 677] width 27 height 27
click at [366, 672] on div "1 2 3 4 5 ⋯ 11 Showing 10 of 101" at bounding box center [465, 677] width 454 height 27
click at [361, 673] on div "1 2 3 4 5 ⋯ 11 Showing 10 of 101" at bounding box center [465, 677] width 454 height 27
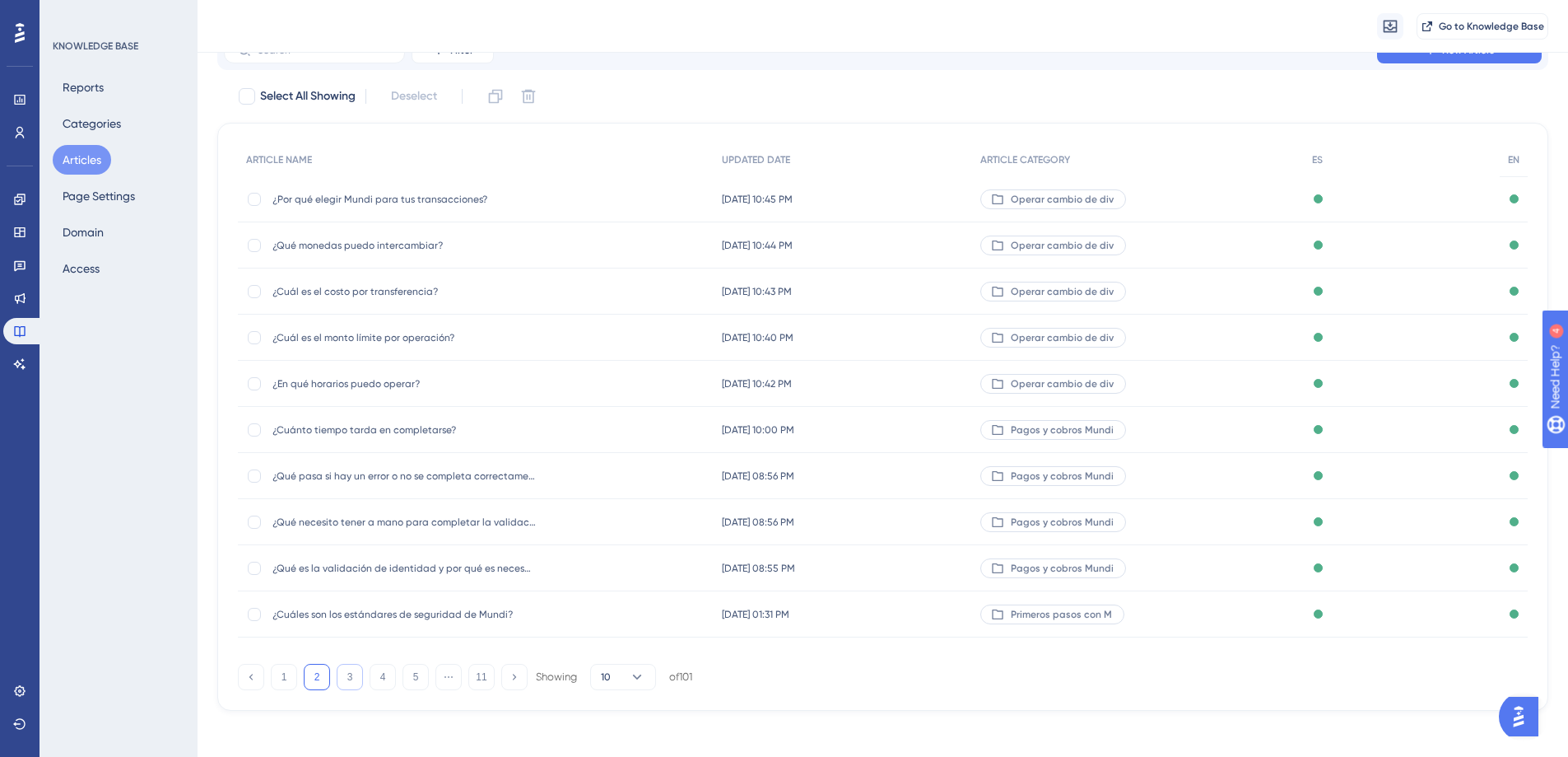
click at [360, 669] on button "3" at bounding box center [350, 677] width 27 height 27
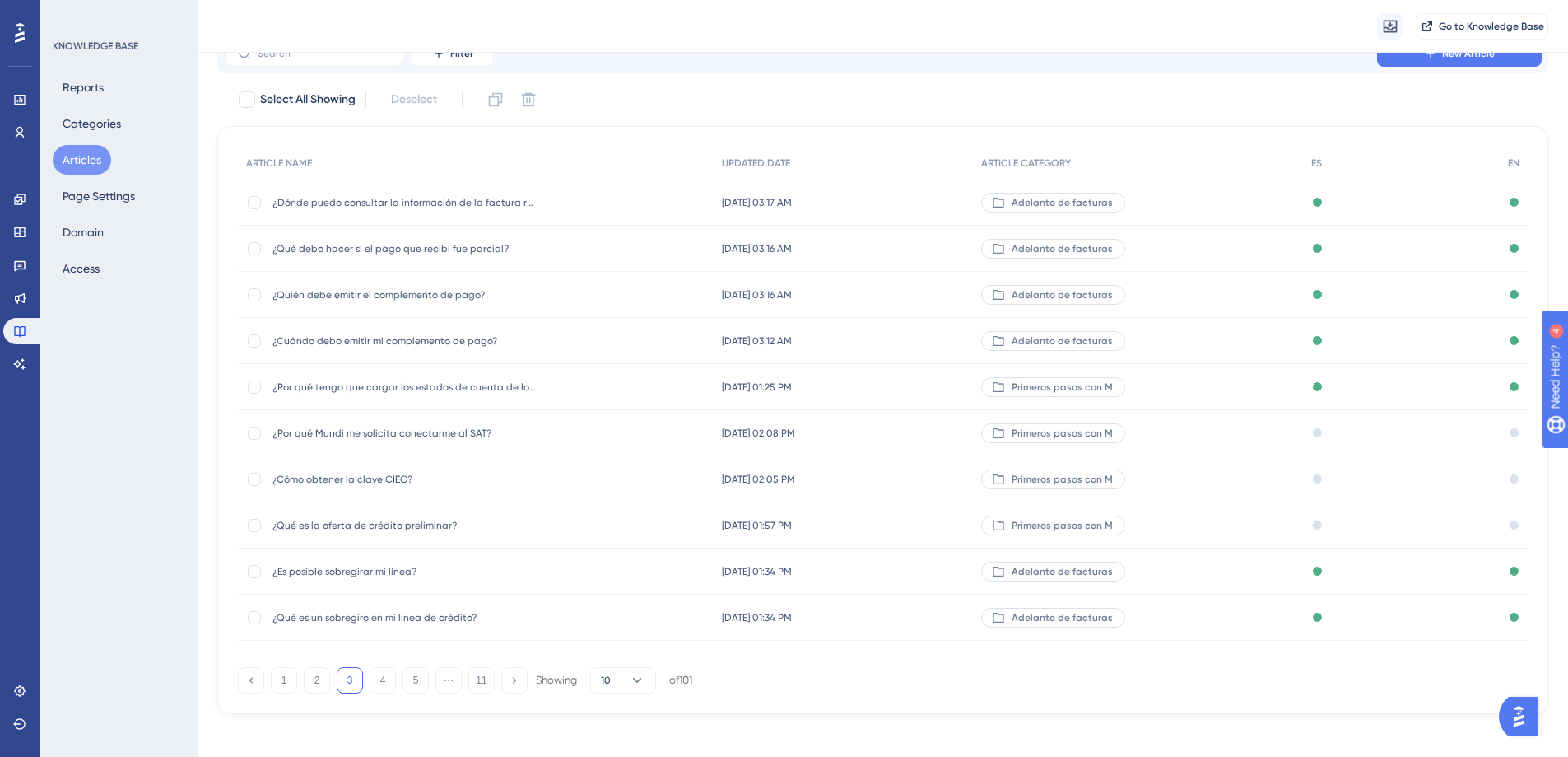
scroll to position [69, 0]
click at [312, 686] on button "2" at bounding box center [317, 684] width 27 height 27
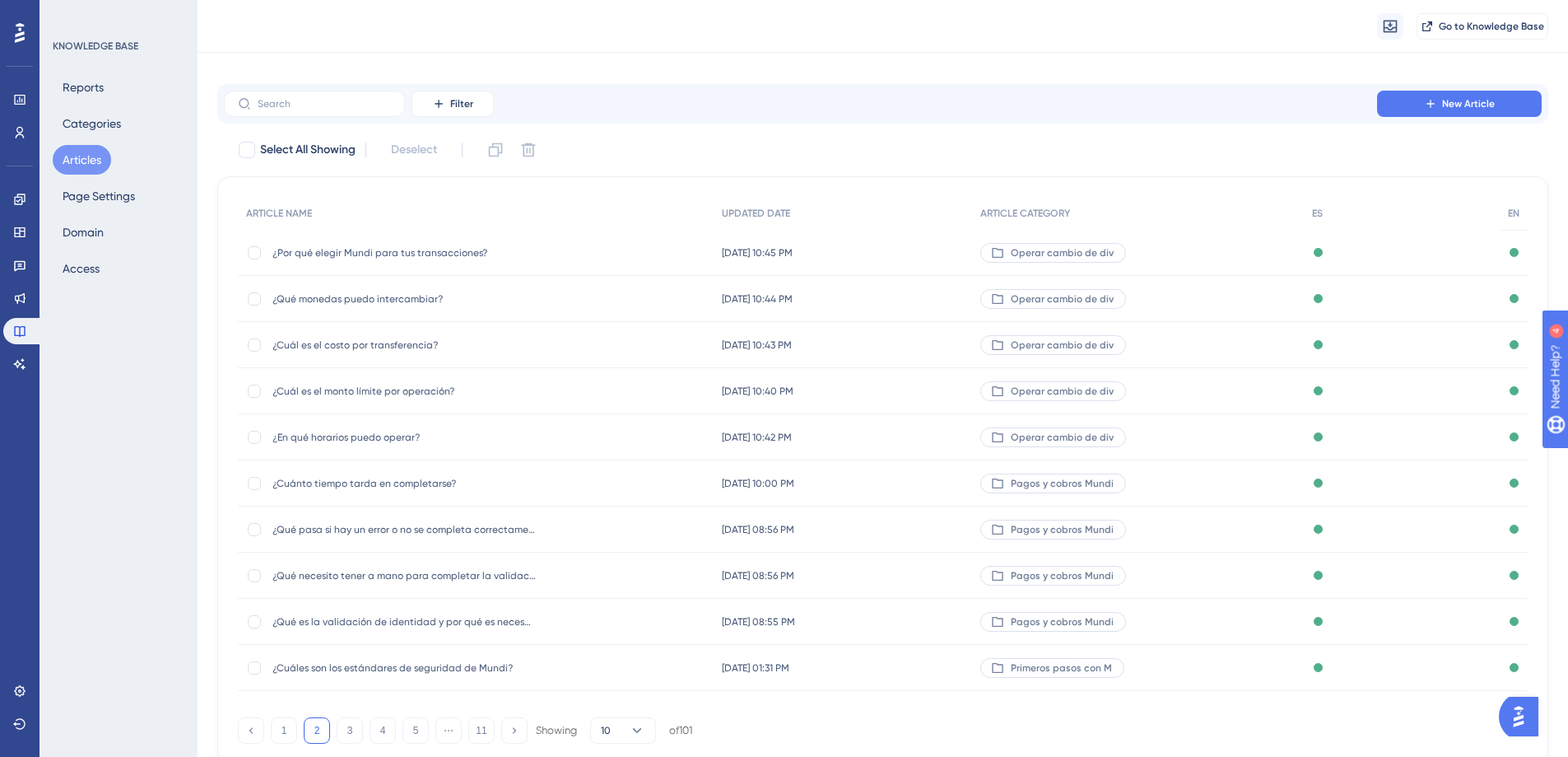
scroll to position [0, 0]
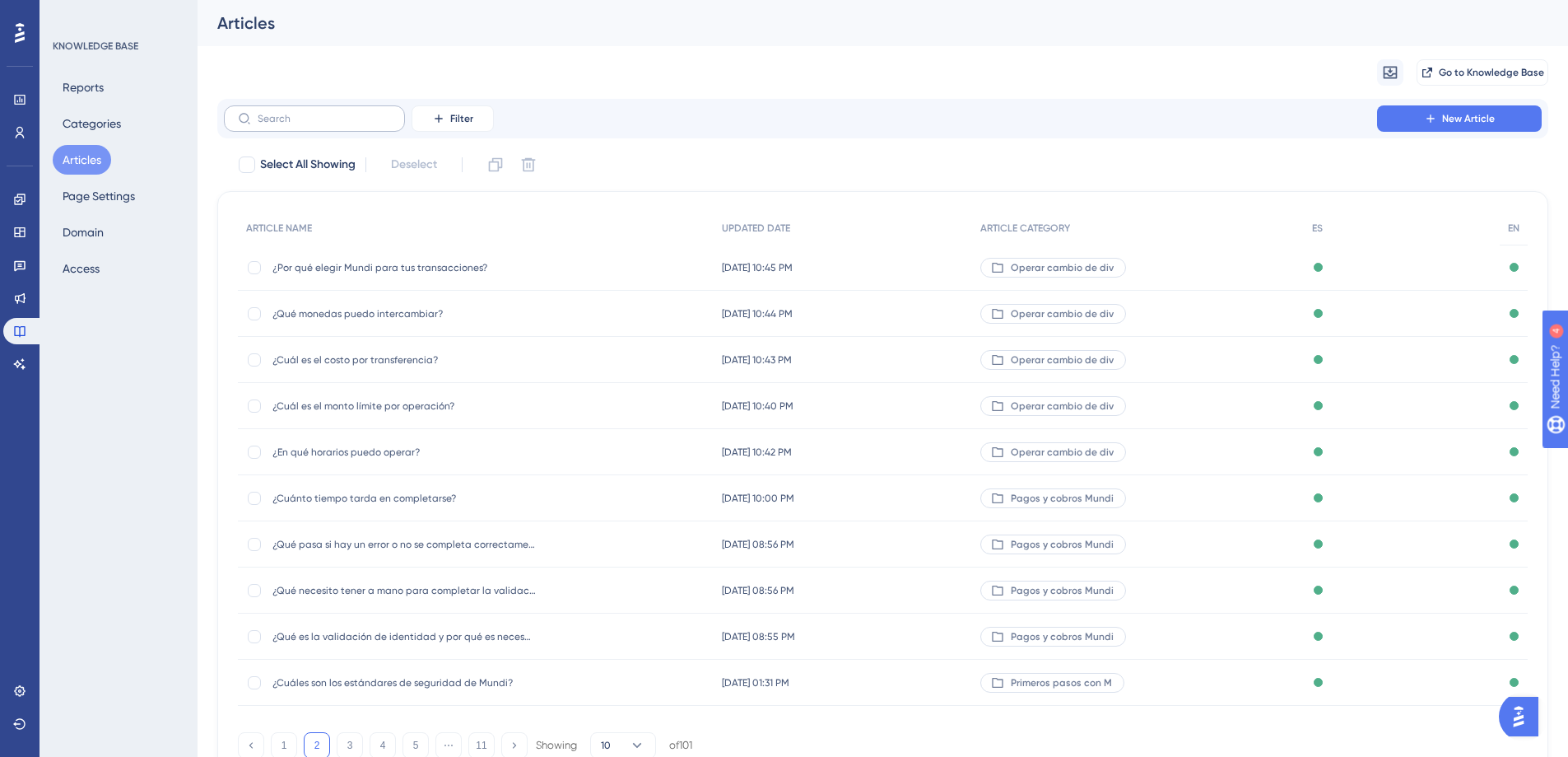
click at [318, 131] on label at bounding box center [314, 119] width 181 height 27
click at [318, 125] on input "text" at bounding box center [325, 118] width 133 height 11
type input "p"
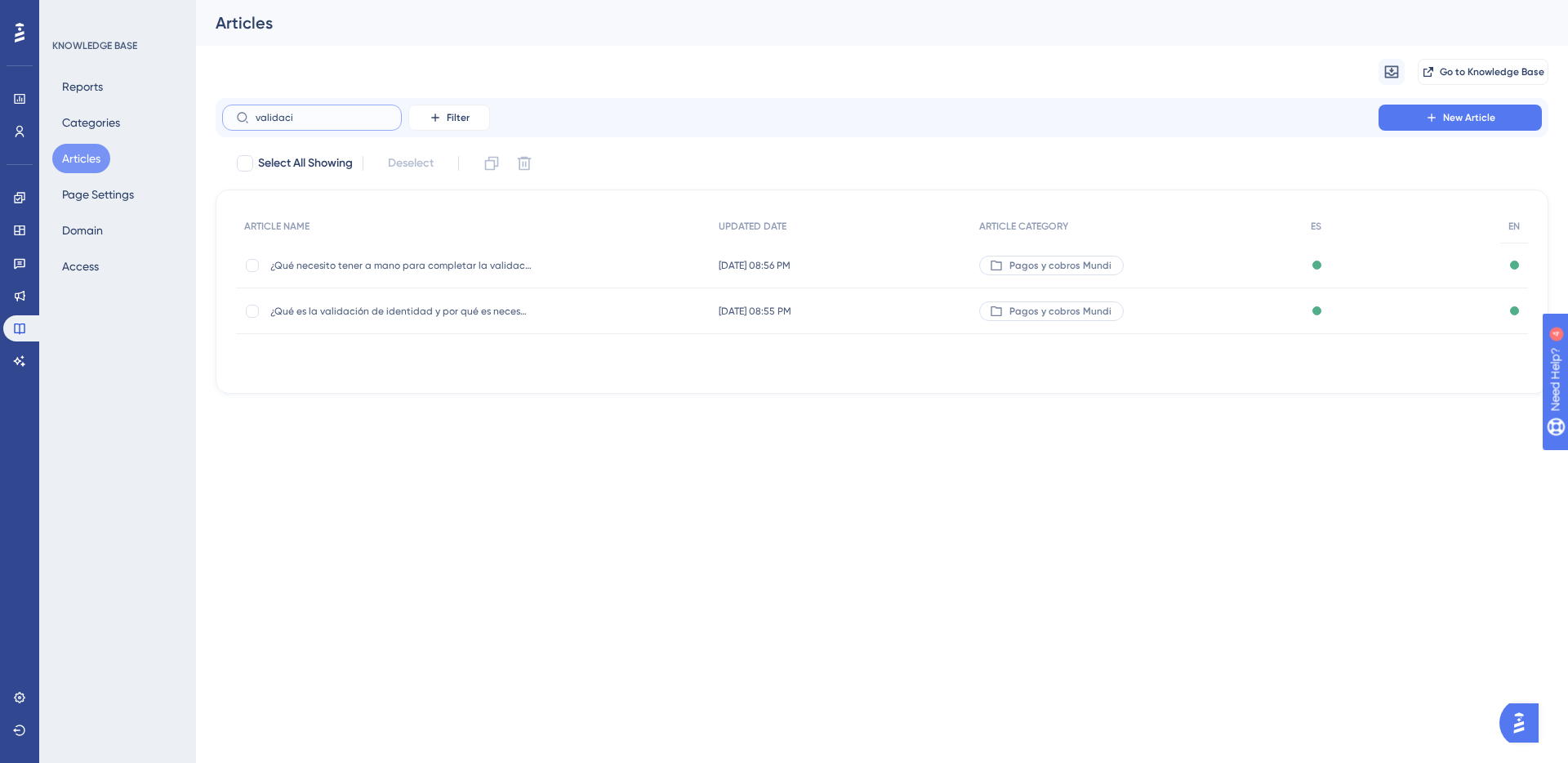
type input "validaci"
click at [437, 257] on div "¿Qué necesito tener a mano para completar la validación de identidad? ¿Qué nece…" at bounding box center [401, 265] width 262 height 45
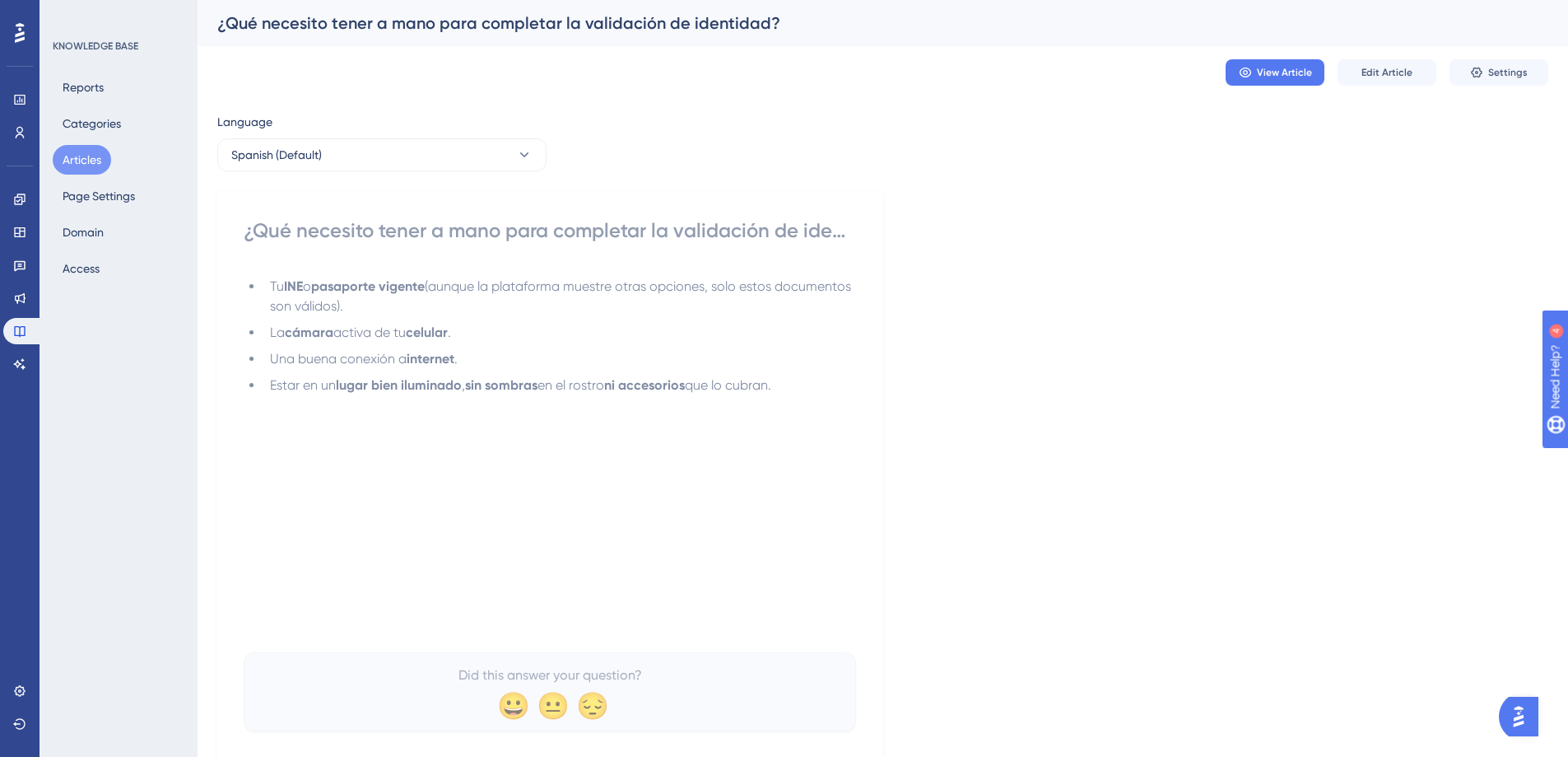
click at [441, 265] on div "¿Qué necesito tener a mano para completar la validación de identidad? Tu INE o …" at bounding box center [549, 474] width 612 height 514
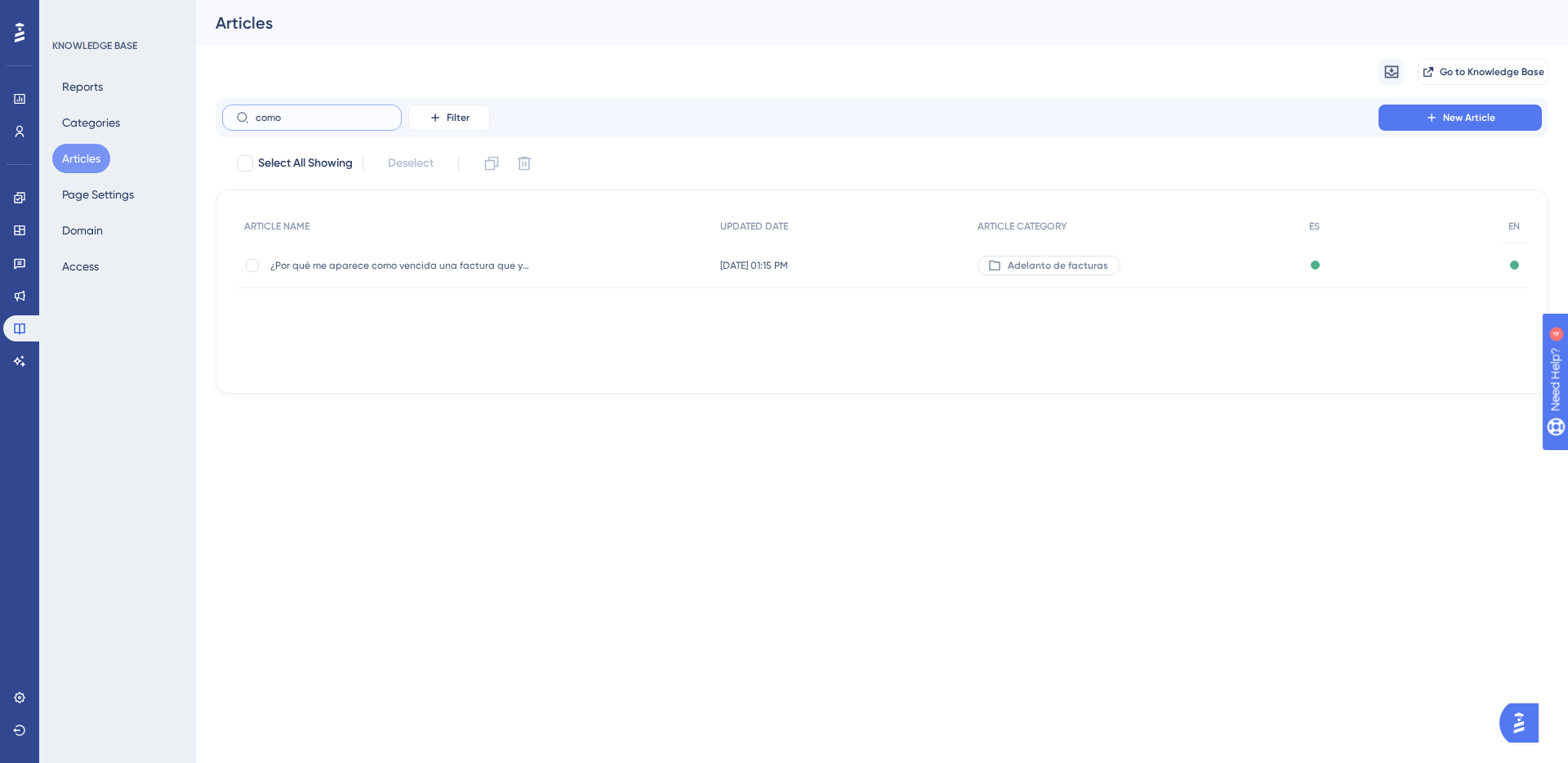
type input "como f"
checkbox input "true"
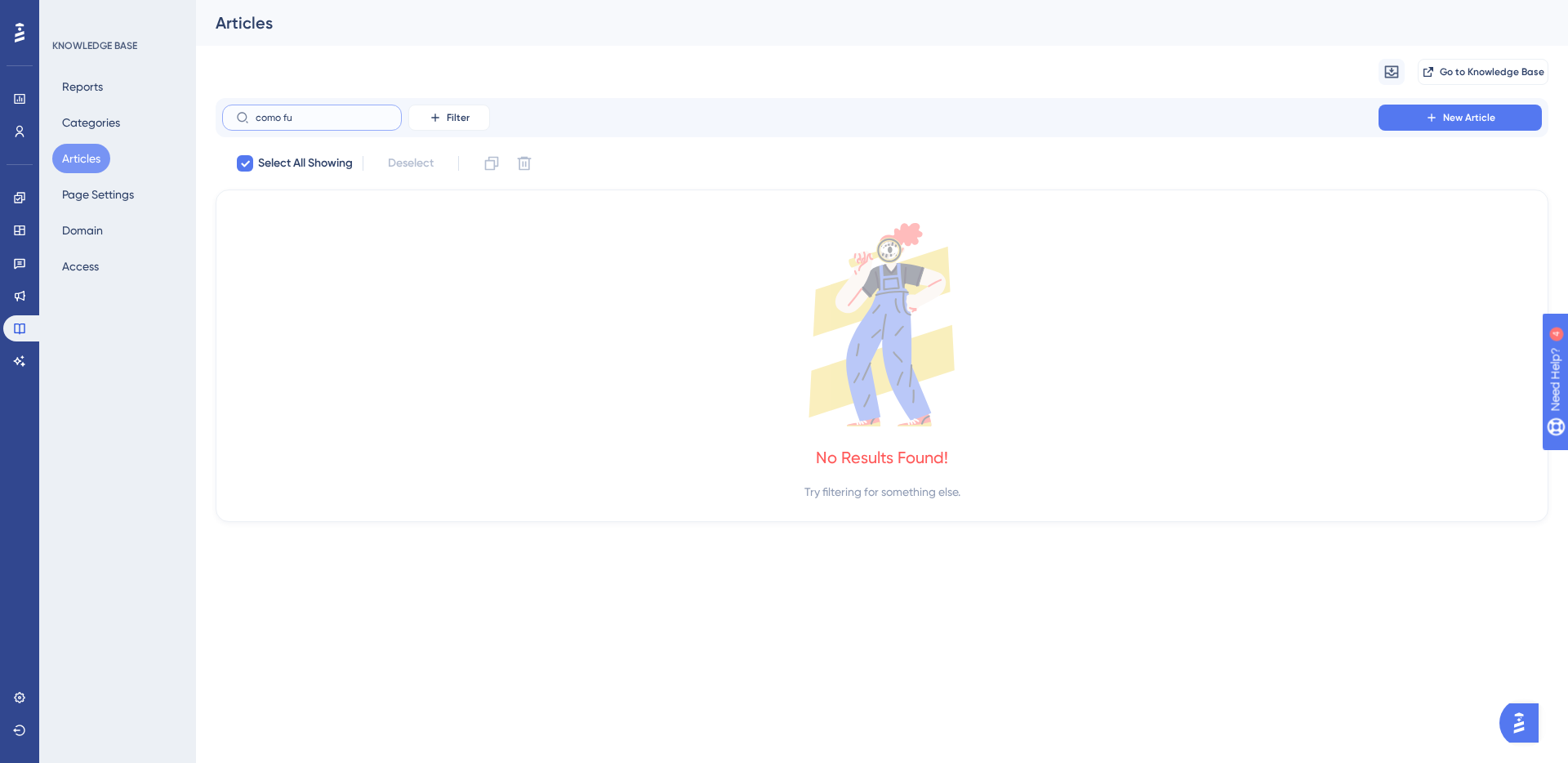
type input "como fun"
checkbox input "false"
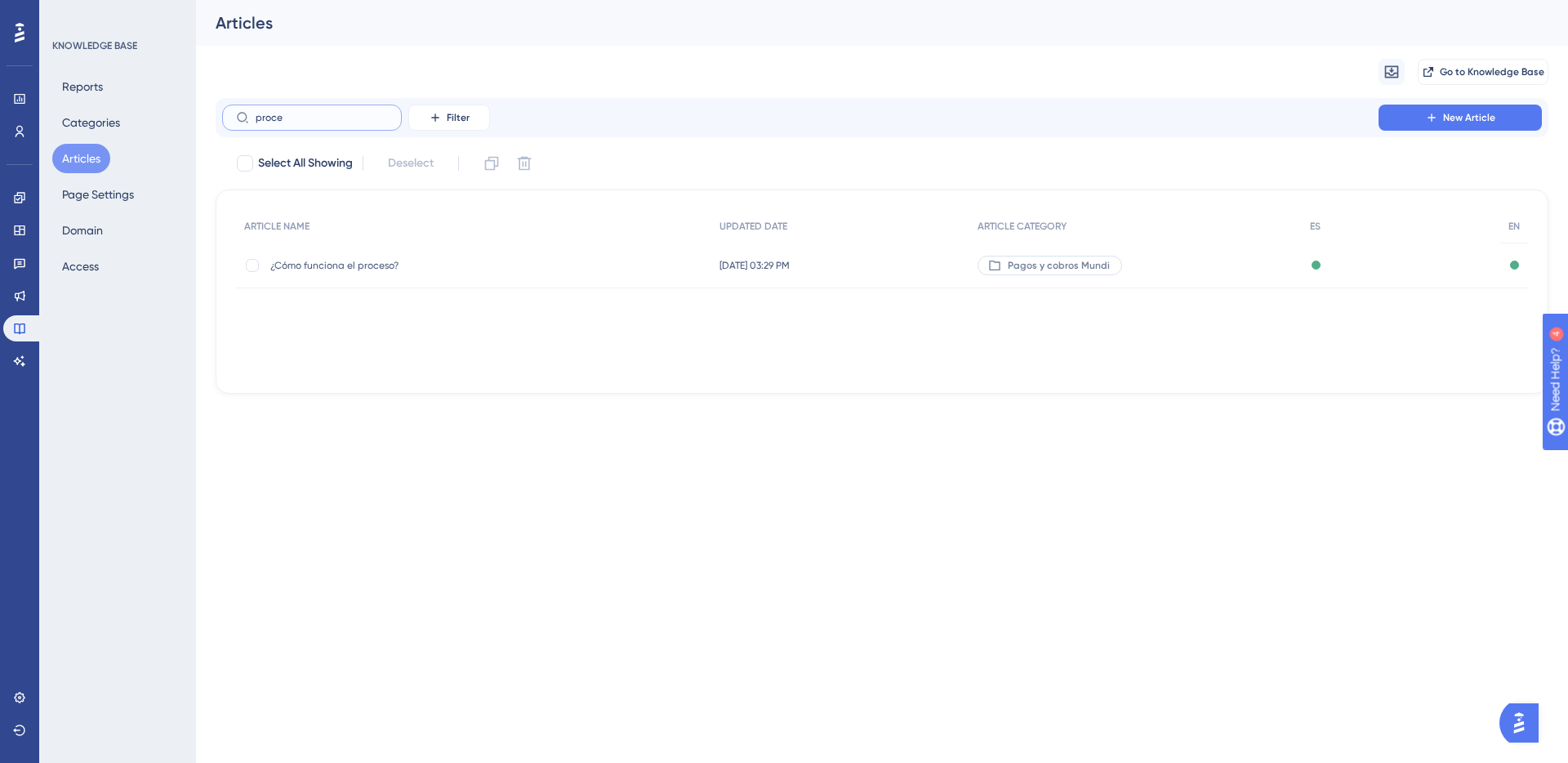
type input "proce"
click at [386, 256] on div "¿Cómo funciona el proceso? ¿Cómo funciona el proceso?" at bounding box center [401, 265] width 262 height 45
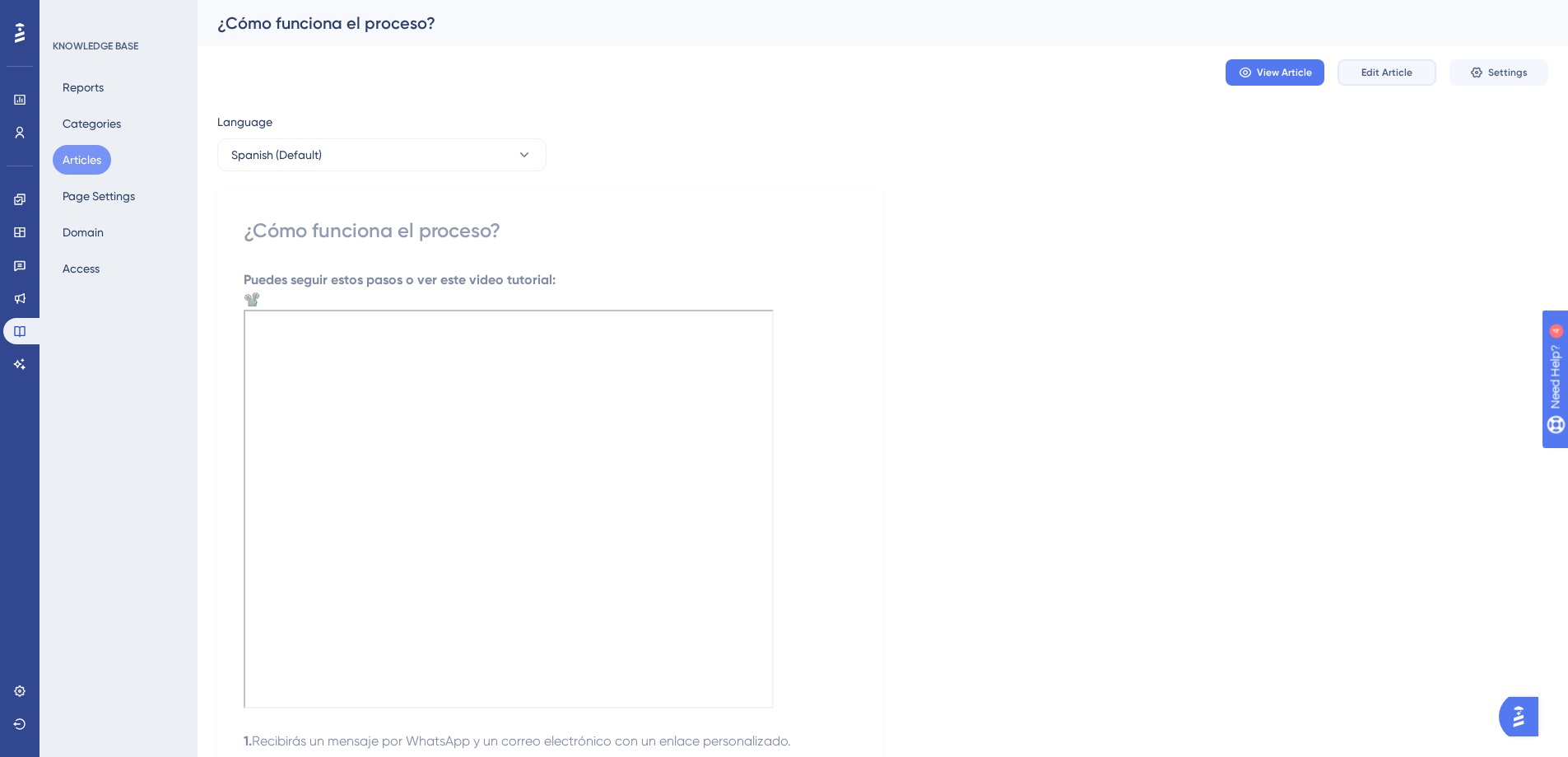
click at [1412, 70] on button "Edit Article" at bounding box center [1387, 72] width 99 height 27
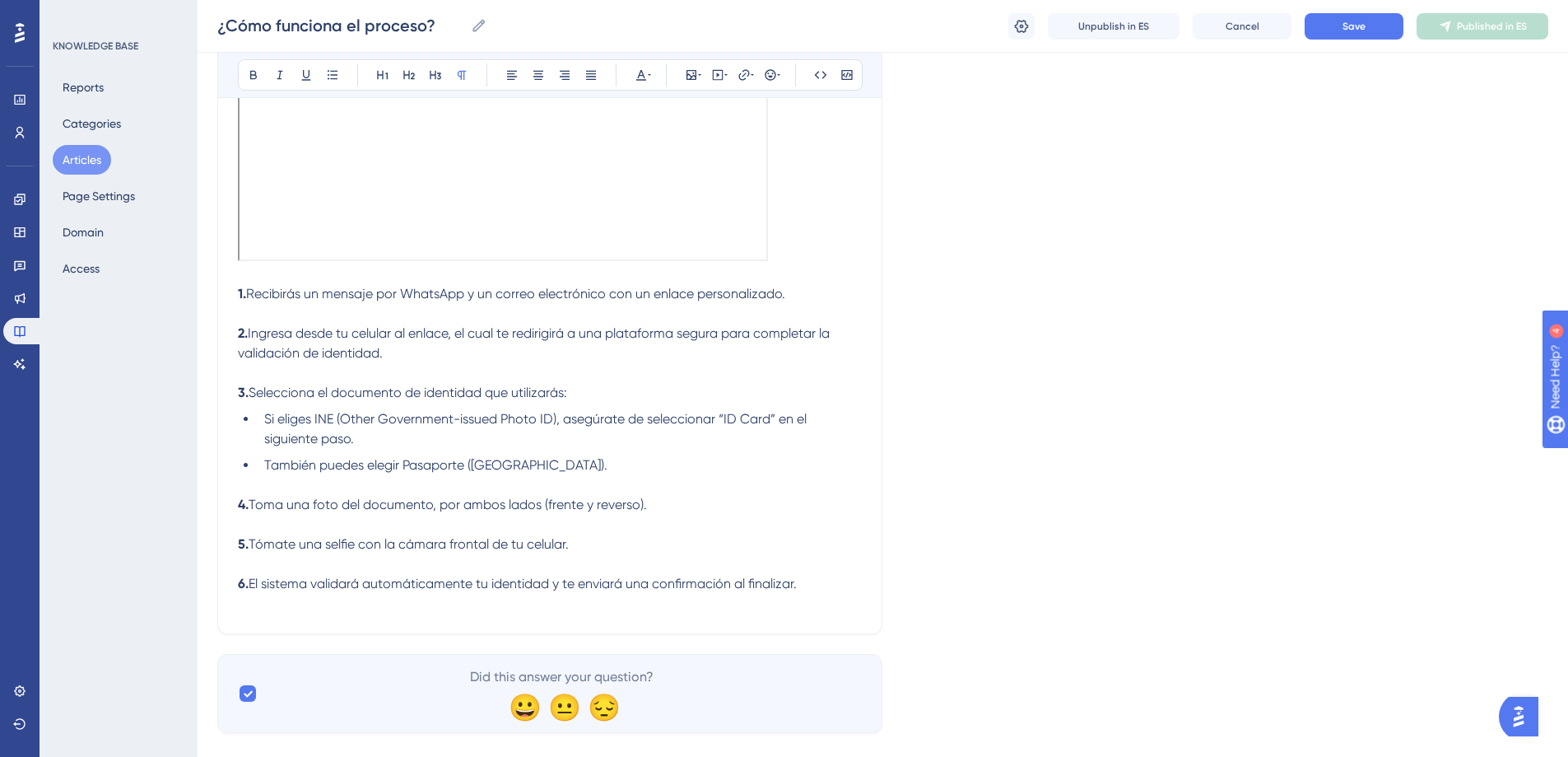
scroll to position [556, 0]
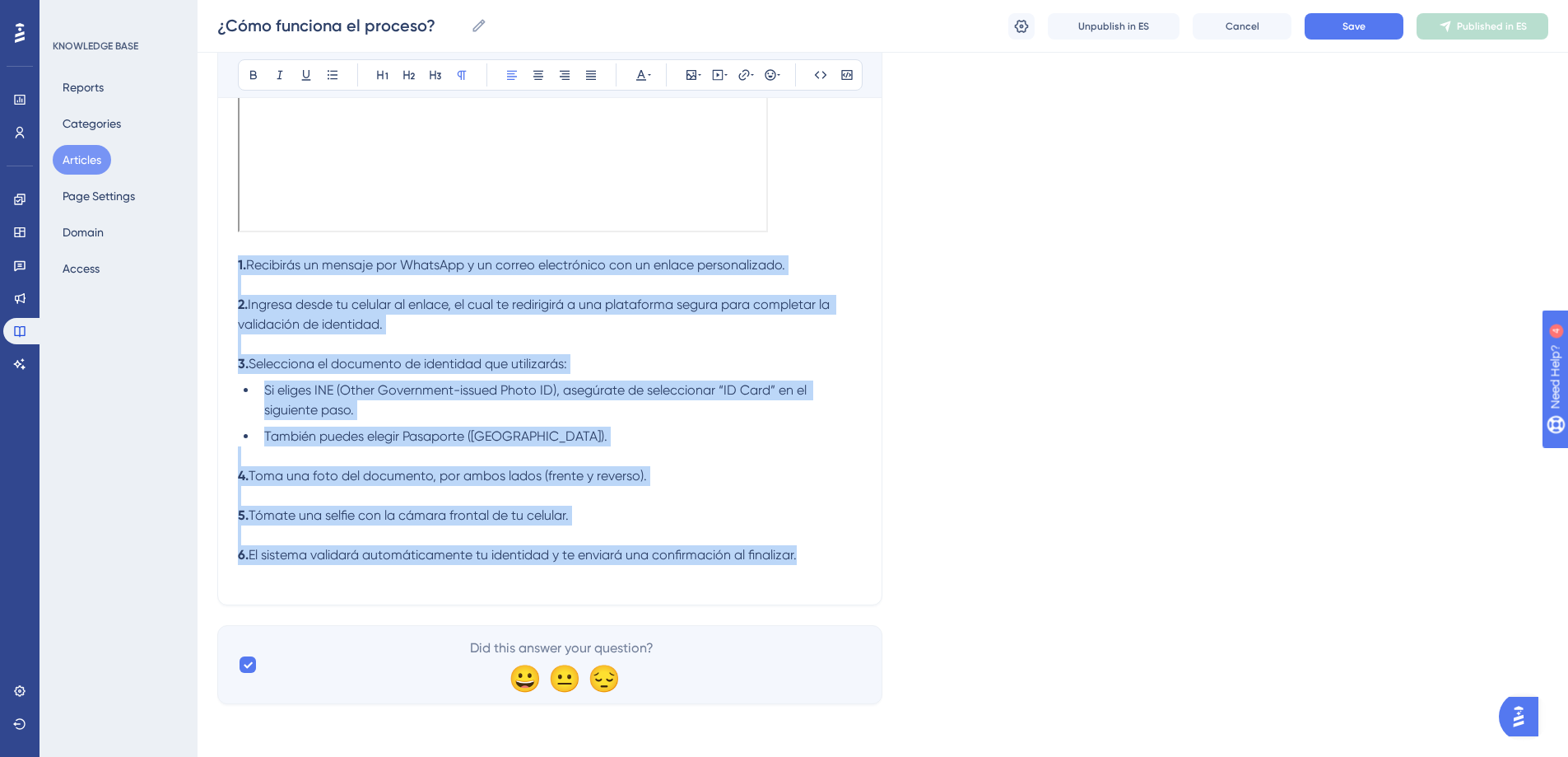
drag, startPoint x: 563, startPoint y: 544, endPoint x: 212, endPoint y: 255, distance: 454.7
click at [212, 255] on div "Performance Users Engagement Widgets Feedback Product Updates Knowledge Base AI…" at bounding box center [883, 87] width 1371 height 1286
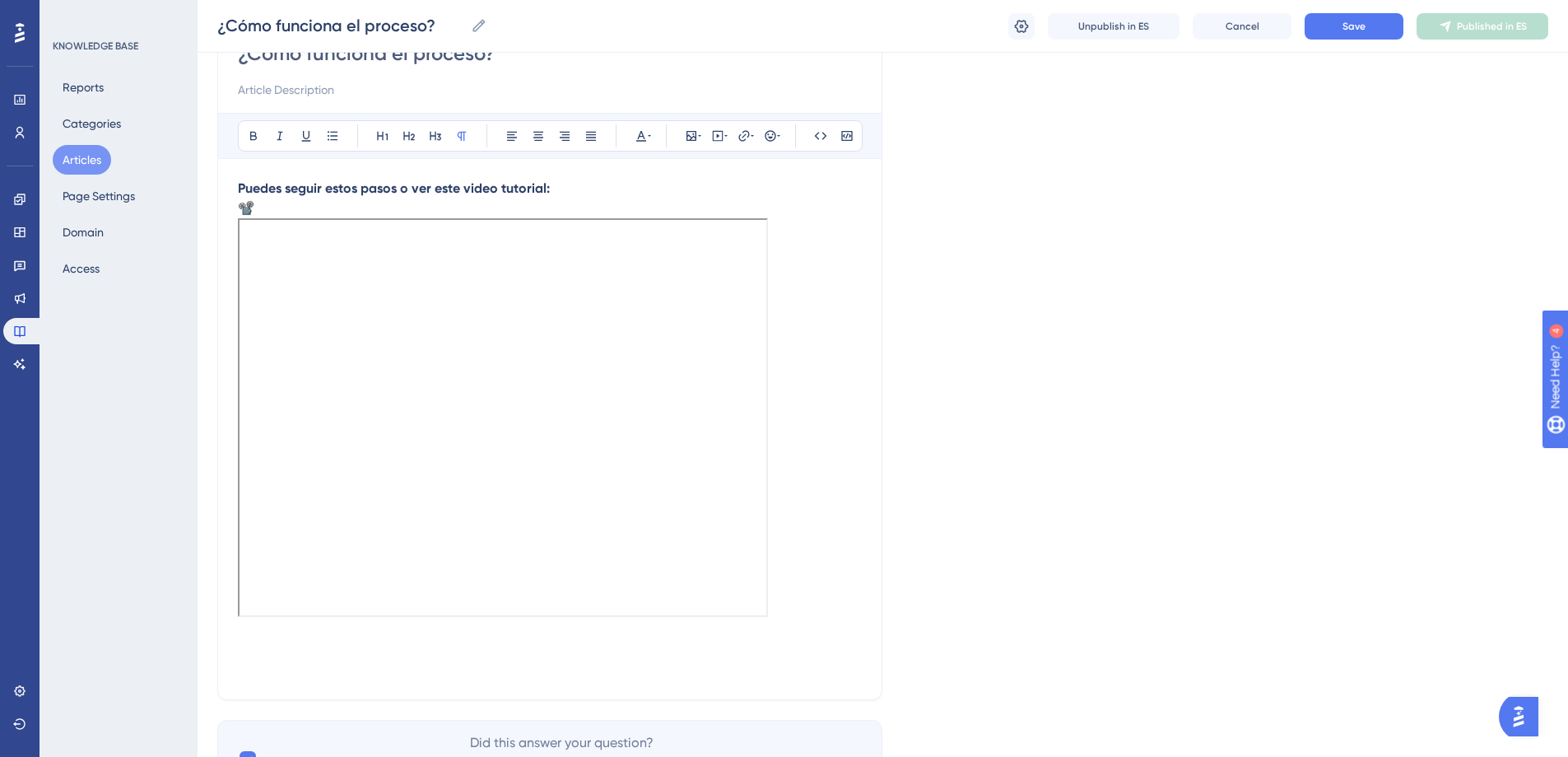
scroll to position [0, 0]
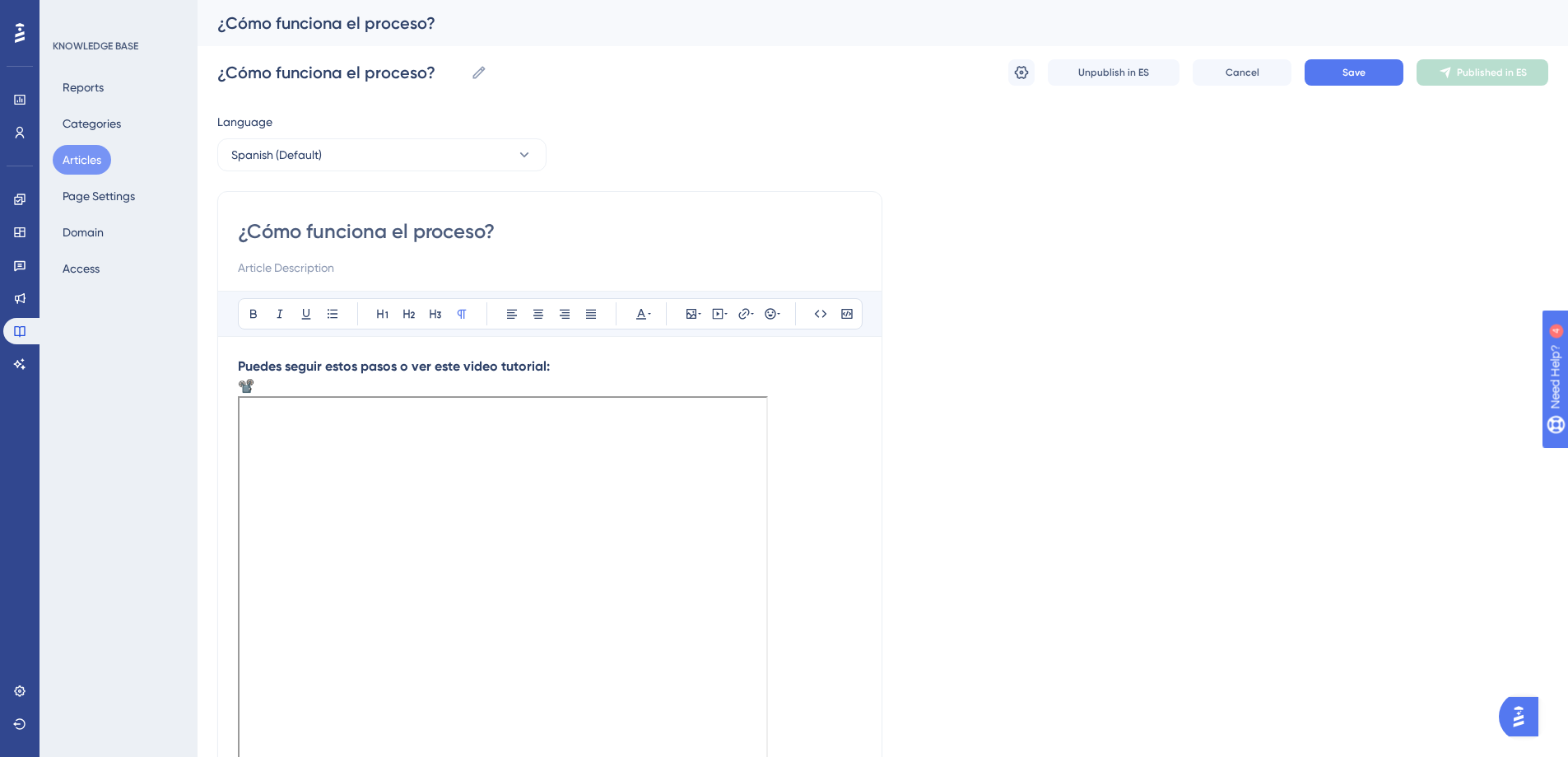
click at [238, 363] on strong "Puedes seguir estos pasos o ver este video tutorial:" at bounding box center [394, 366] width 312 height 15
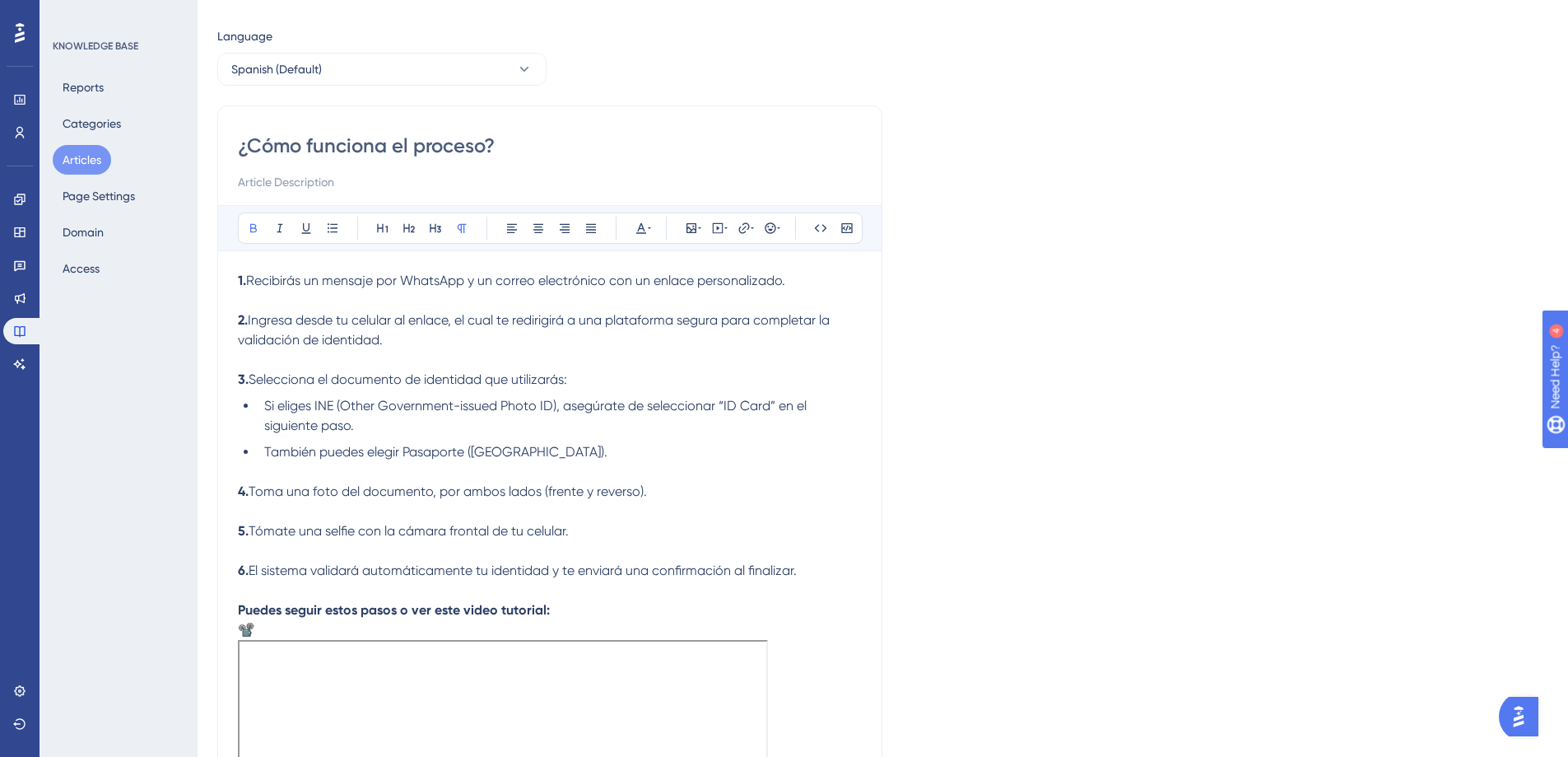
scroll to position [111, 0]
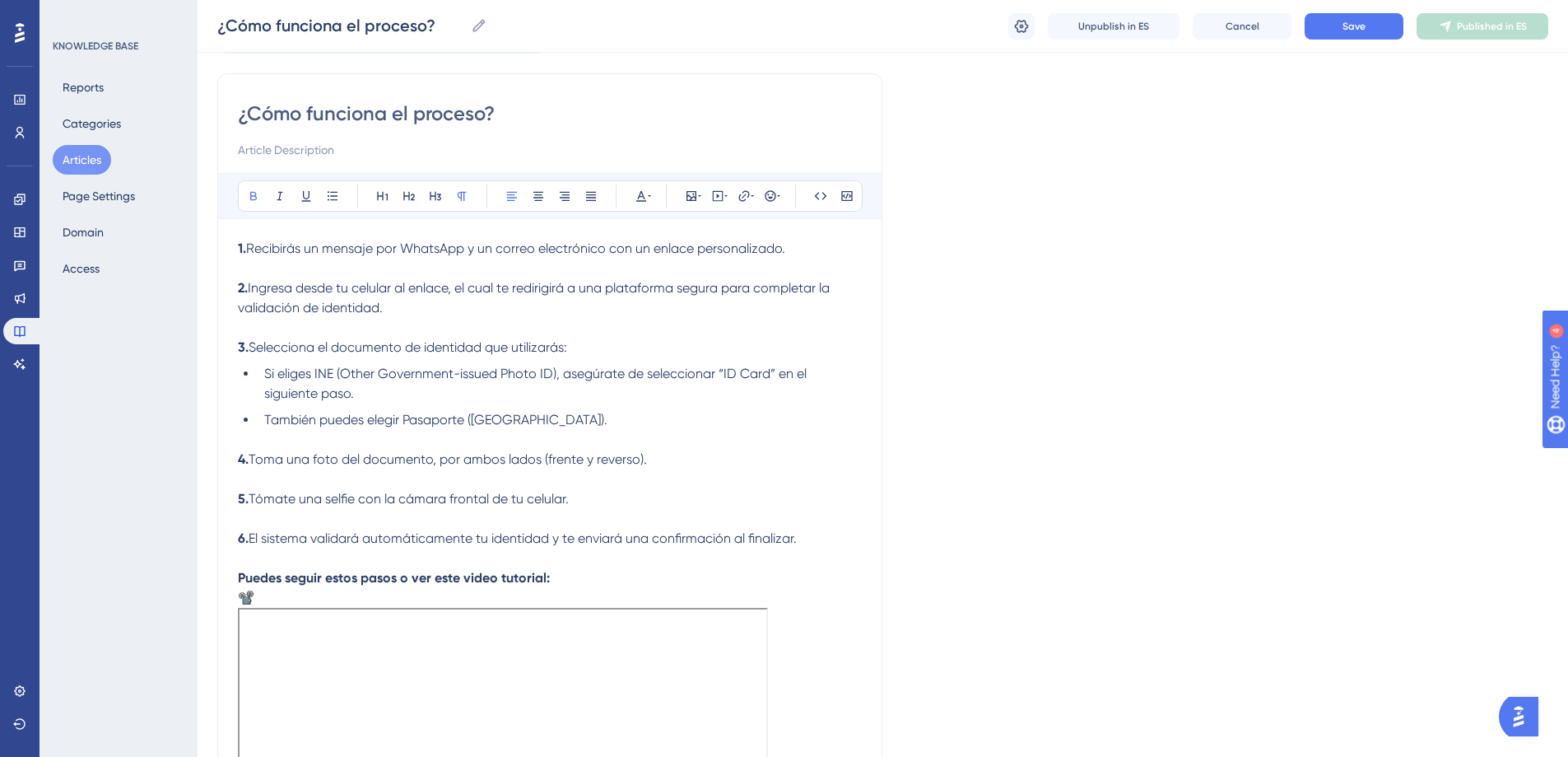
drag, startPoint x: 268, startPoint y: 593, endPoint x: 241, endPoint y: 592, distance: 27.0
click at [241, 592] on p "Puedes seguir estos pasos o ver este video tutorial: 📽️" at bounding box center [550, 588] width 625 height 40
click at [239, 579] on strong "Puedes seguir estos pasos o ver este video tutorial:" at bounding box center [394, 577] width 312 height 15
click at [363, 603] on p "📽️ Puedes seguir estos pasos o ver este video tutorial:" at bounding box center [550, 588] width 625 height 40
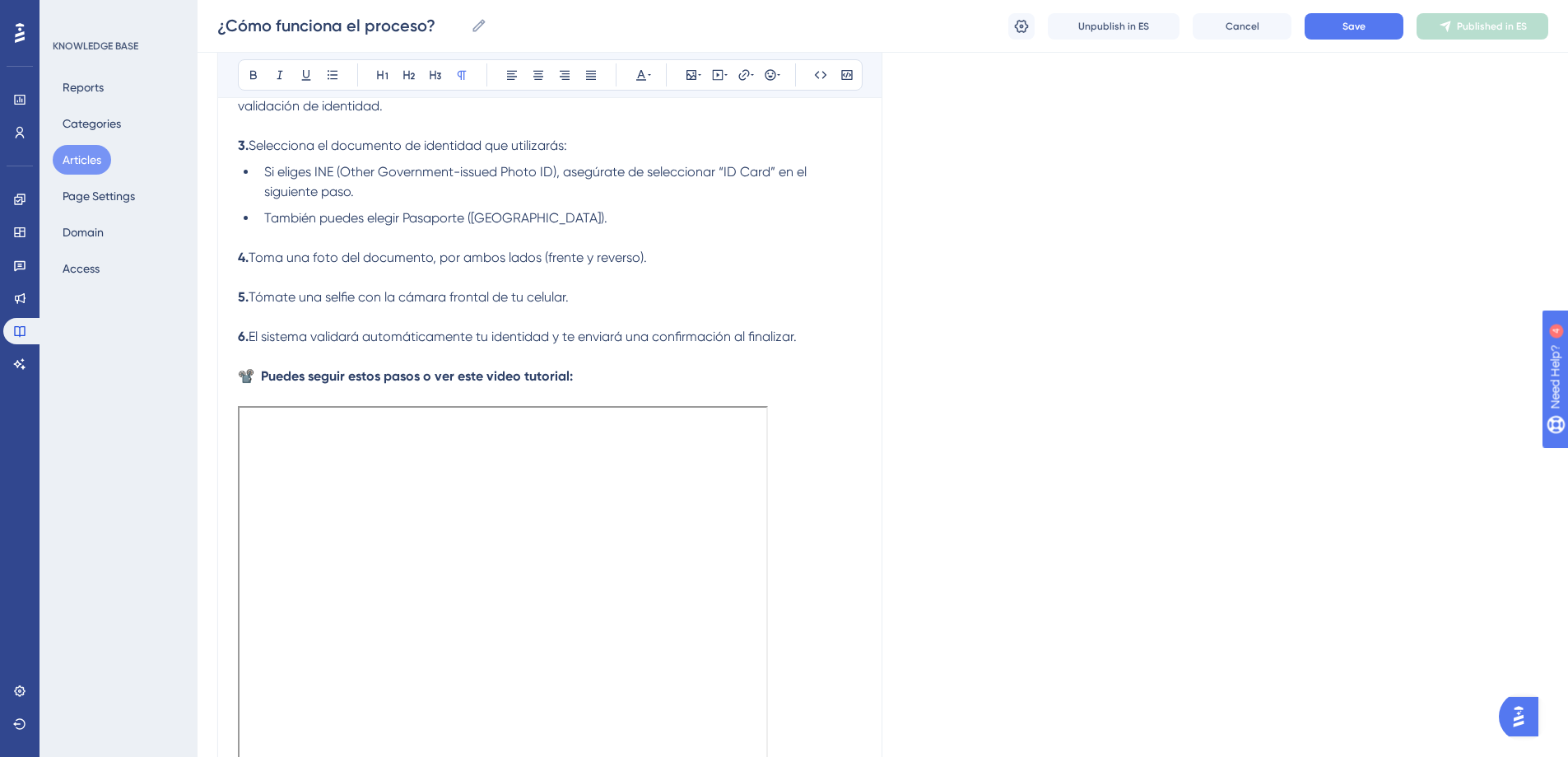
drag, startPoint x: 750, startPoint y: 277, endPoint x: 758, endPoint y: 286, distance: 12.0
click at [751, 277] on p at bounding box center [550, 277] width 625 height 20
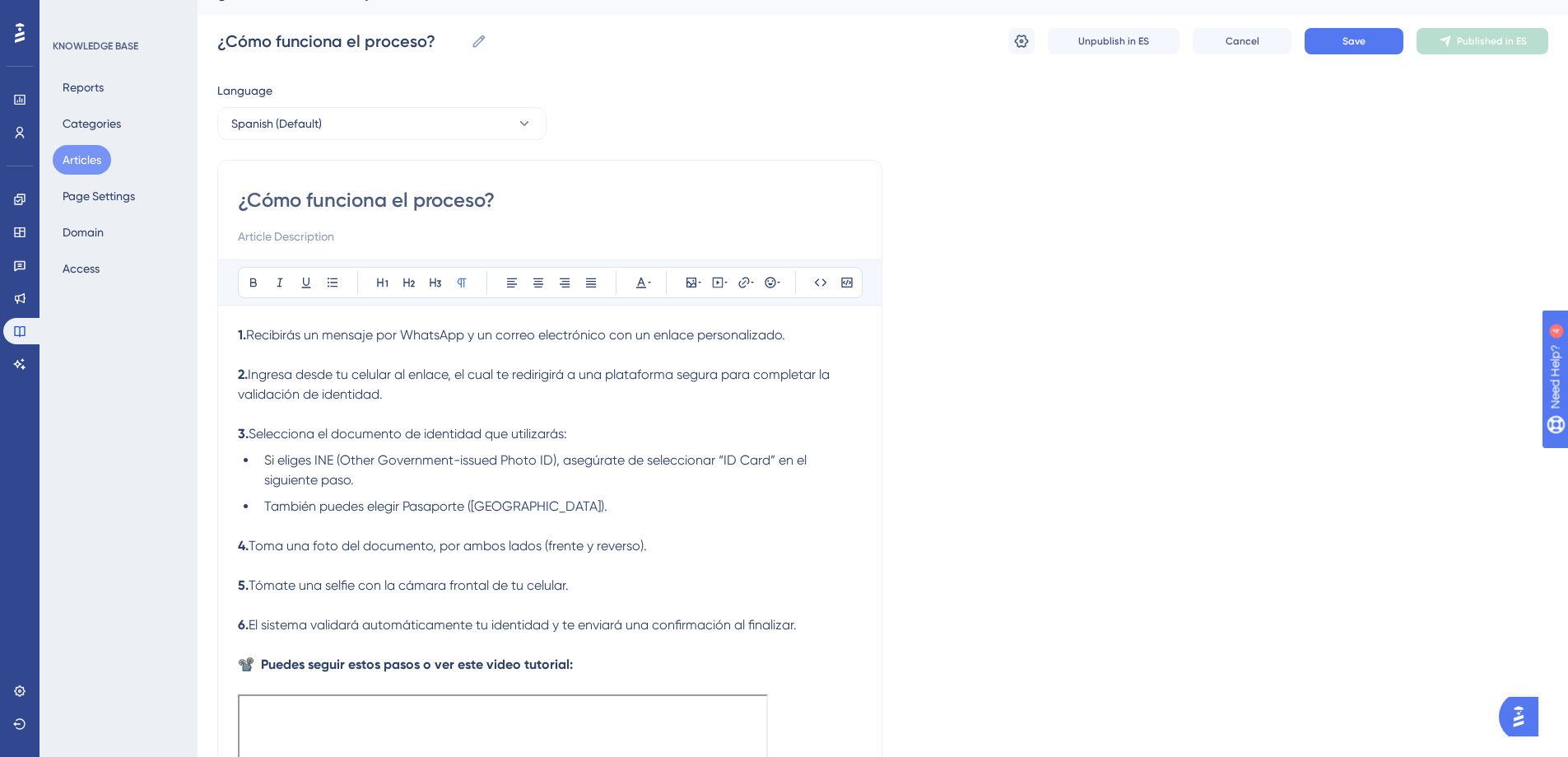
scroll to position [46, 0]
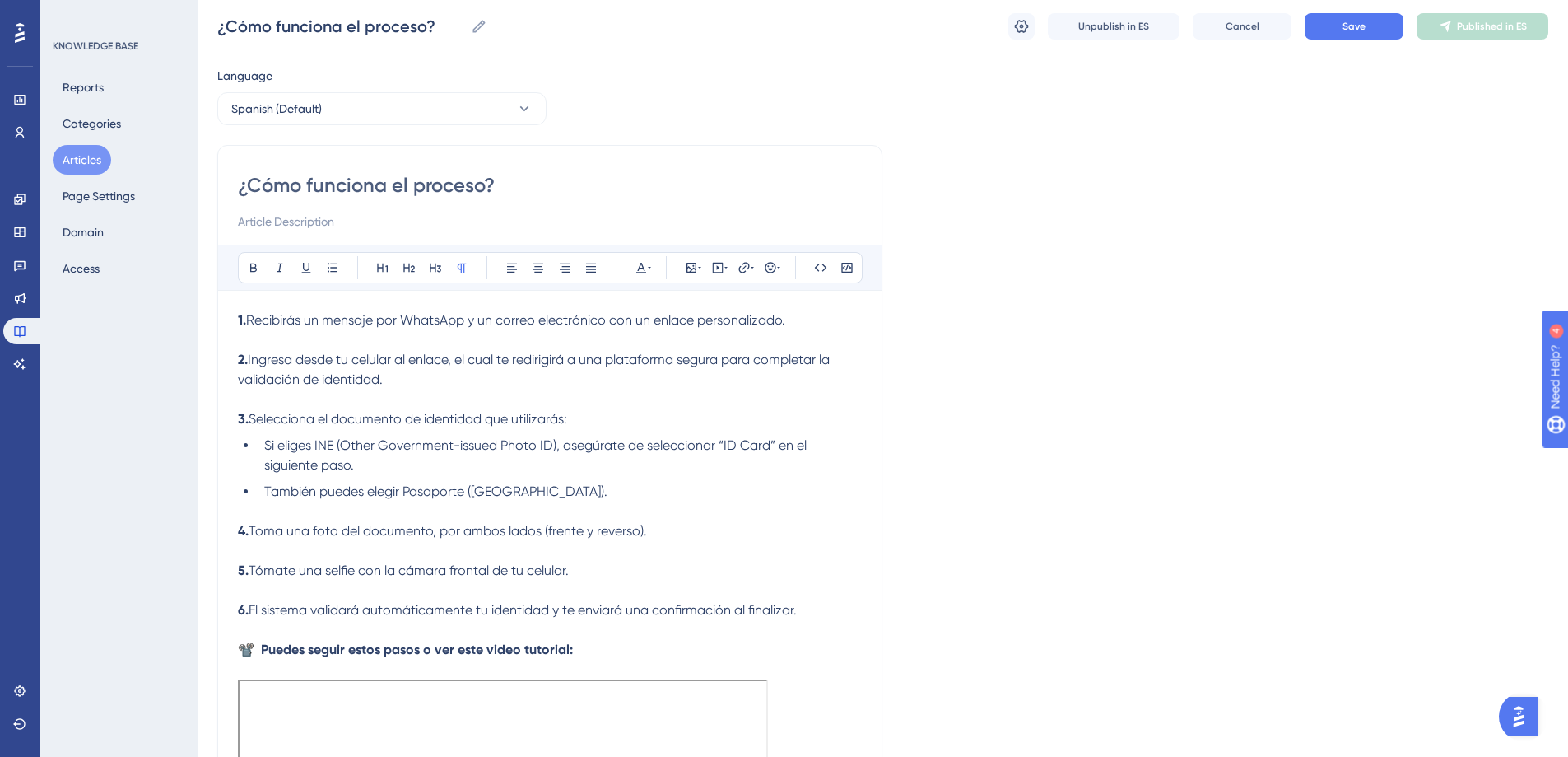
click at [665, 638] on p at bounding box center [550, 629] width 625 height 20
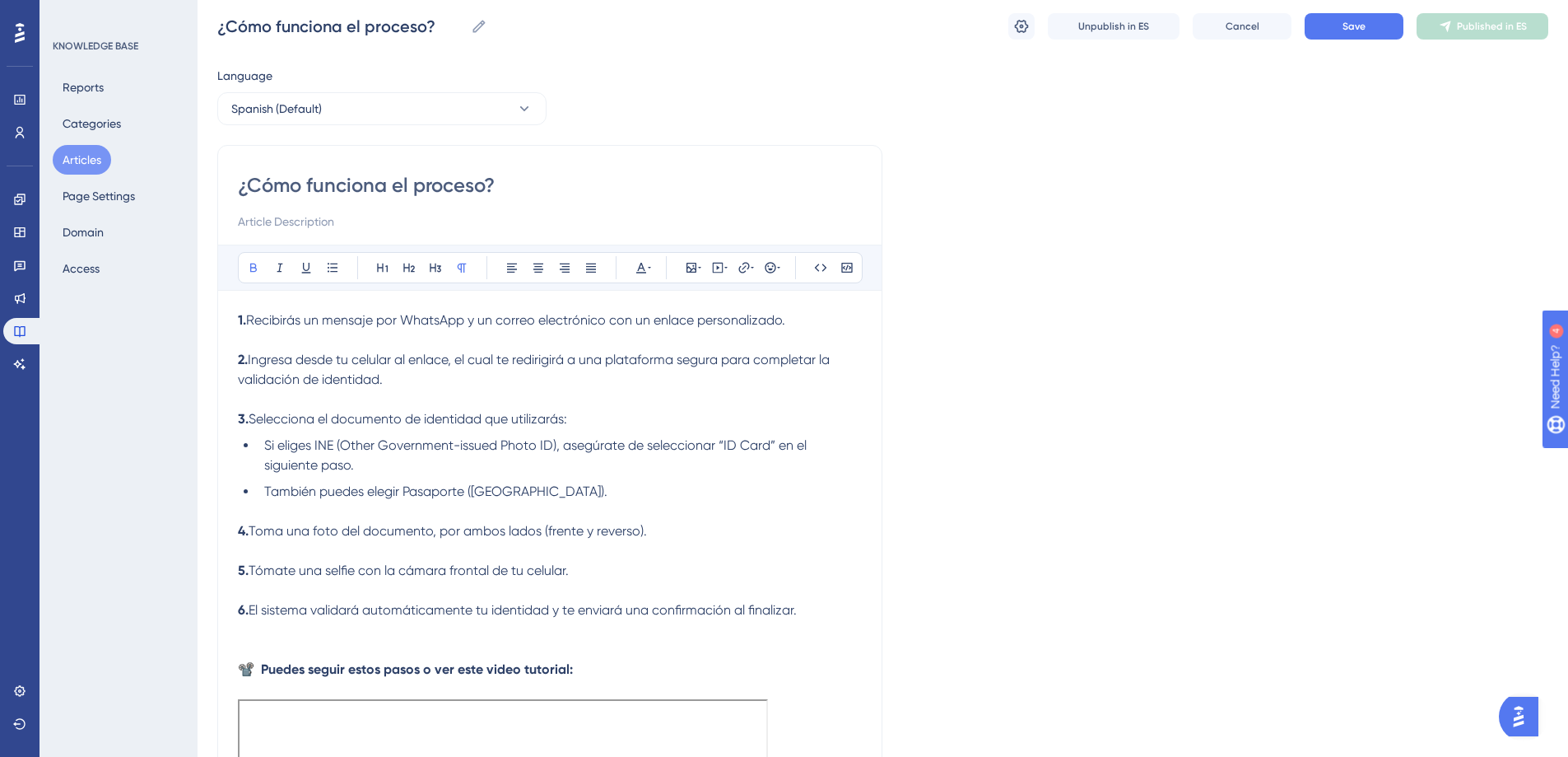
click at [734, 609] on span "El sistema validará automáticamente tu identidad y te enviará una confirmación …" at bounding box center [523, 609] width 548 height 15
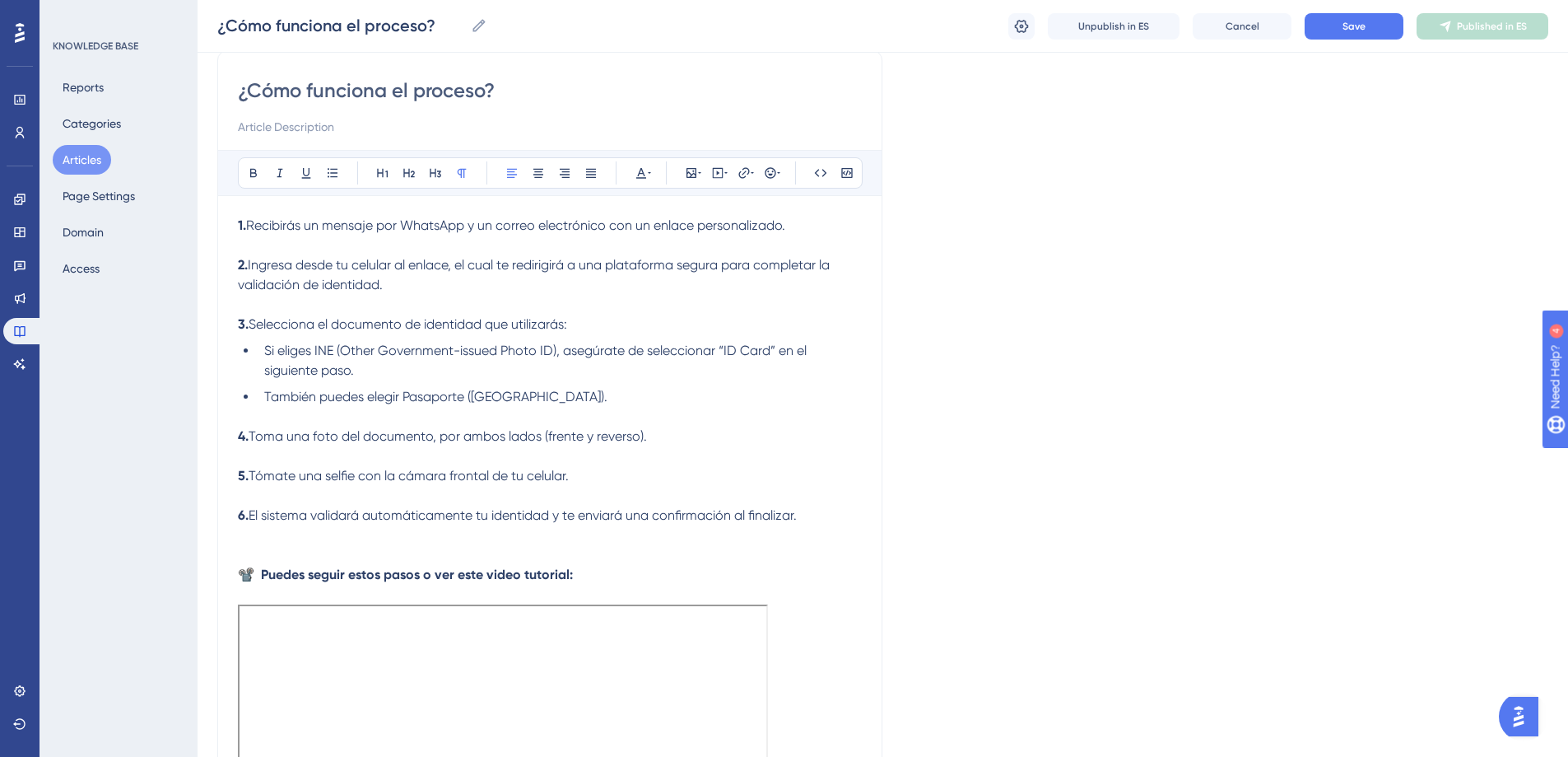
scroll to position [159, 0]
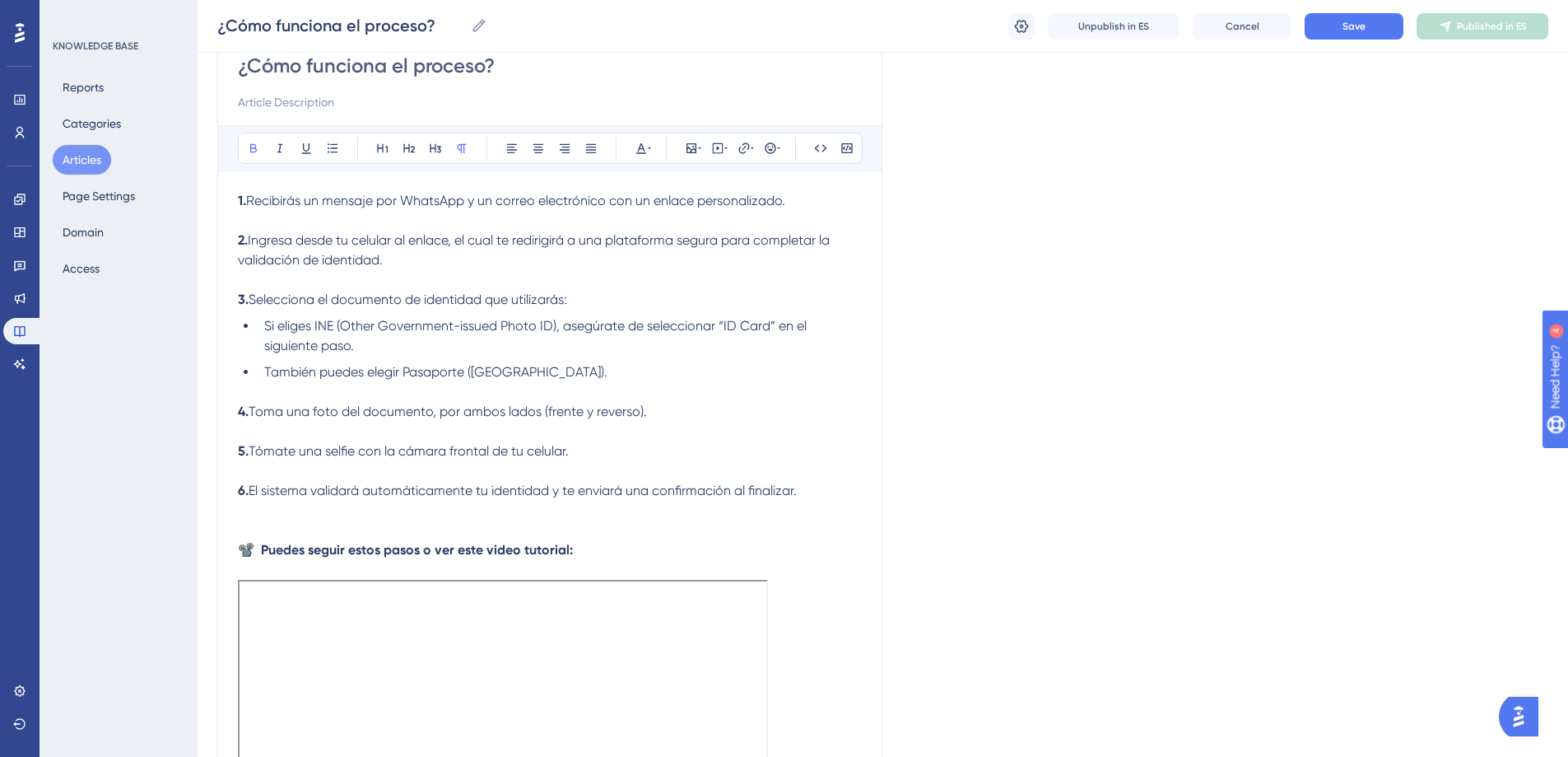
click at [535, 532] on p at bounding box center [550, 530] width 625 height 20
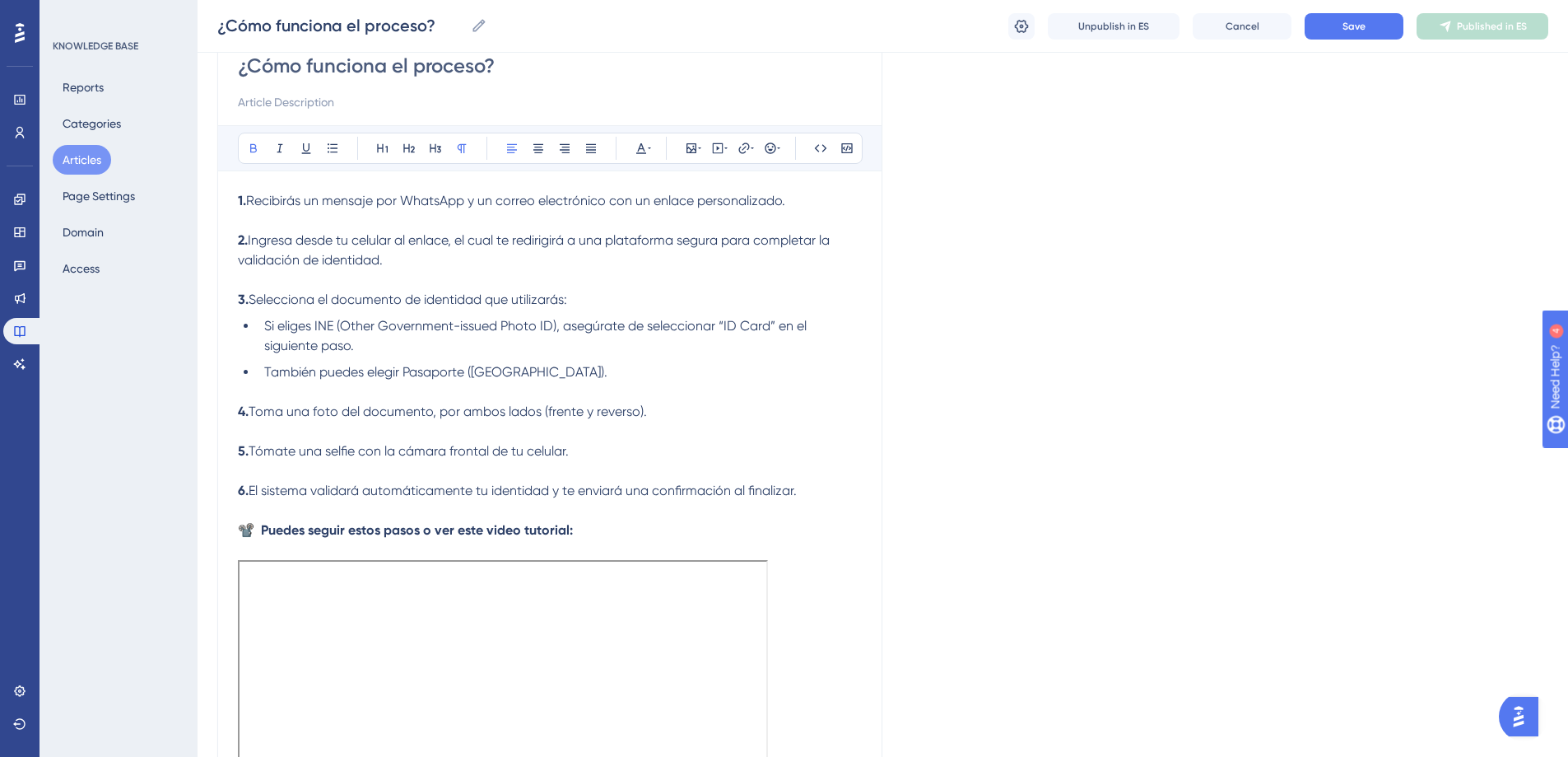
click at [591, 527] on p "📽️ Puedes seguir estos pasos o ver este video tutorial:" at bounding box center [550, 530] width 625 height 20
click at [1368, 30] on button "Save" at bounding box center [1355, 27] width 99 height 27
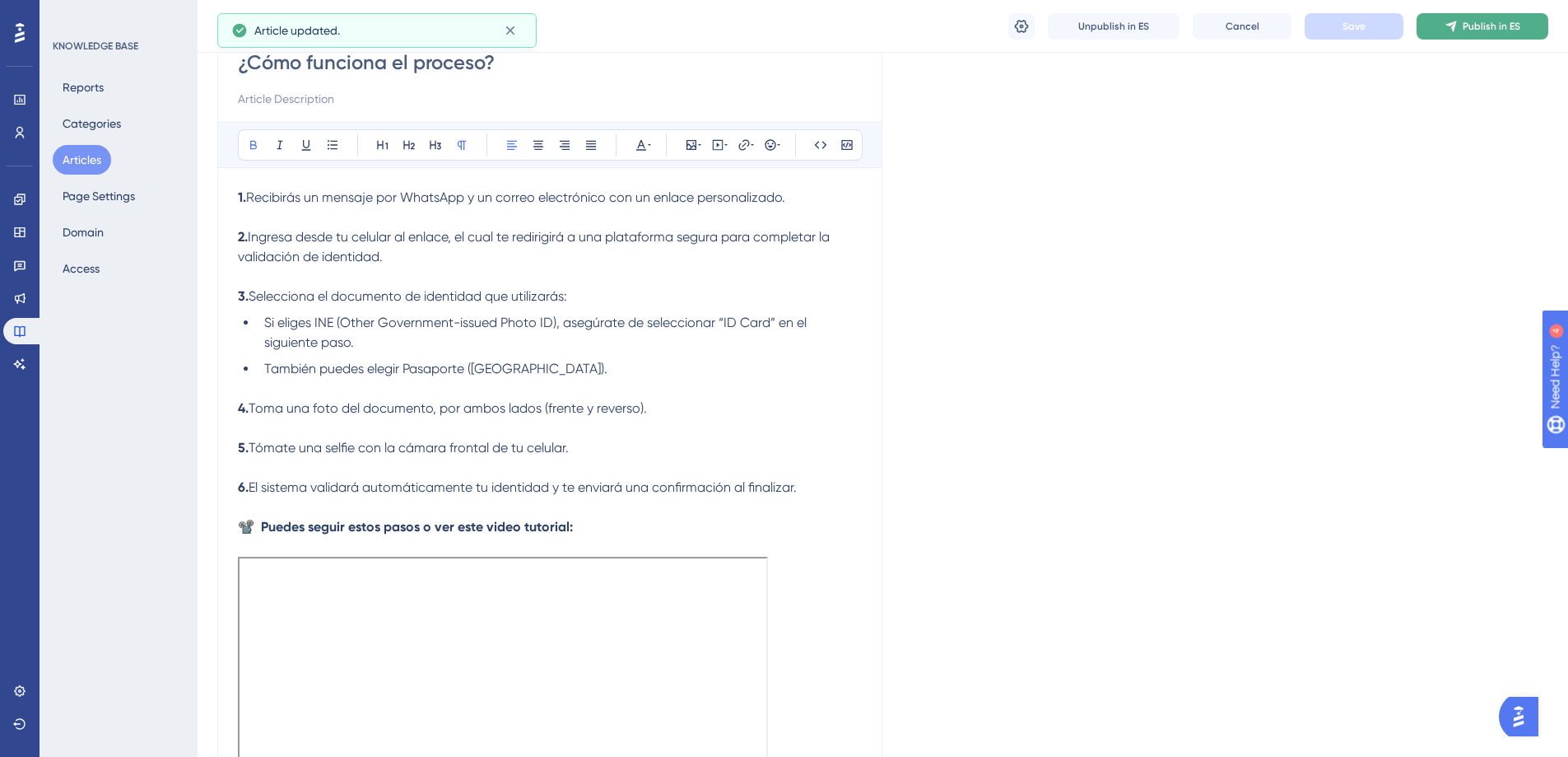
click at [1456, 19] on button "Publish in ES" at bounding box center [1482, 27] width 131 height 27
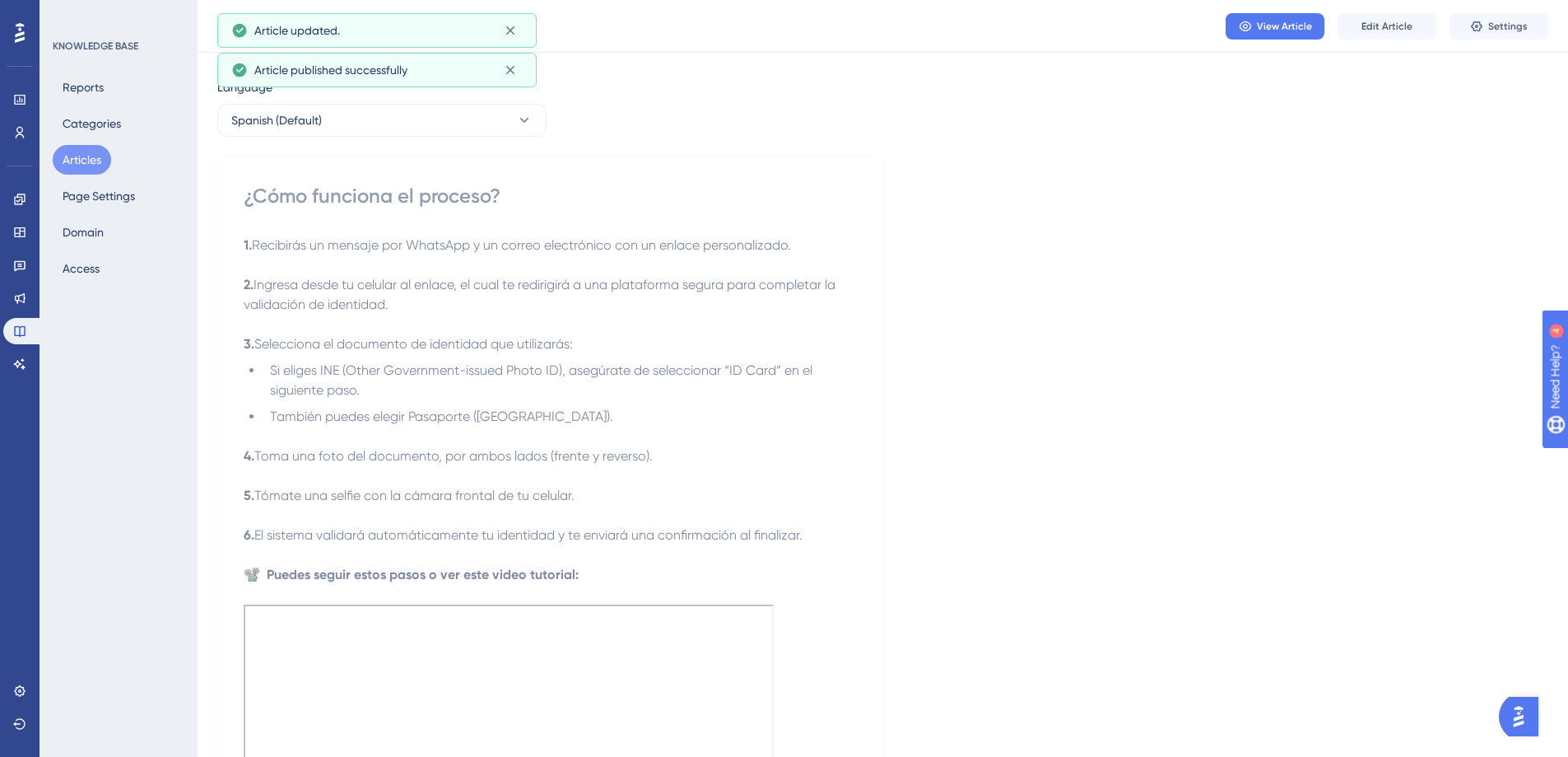
scroll to position [0, 0]
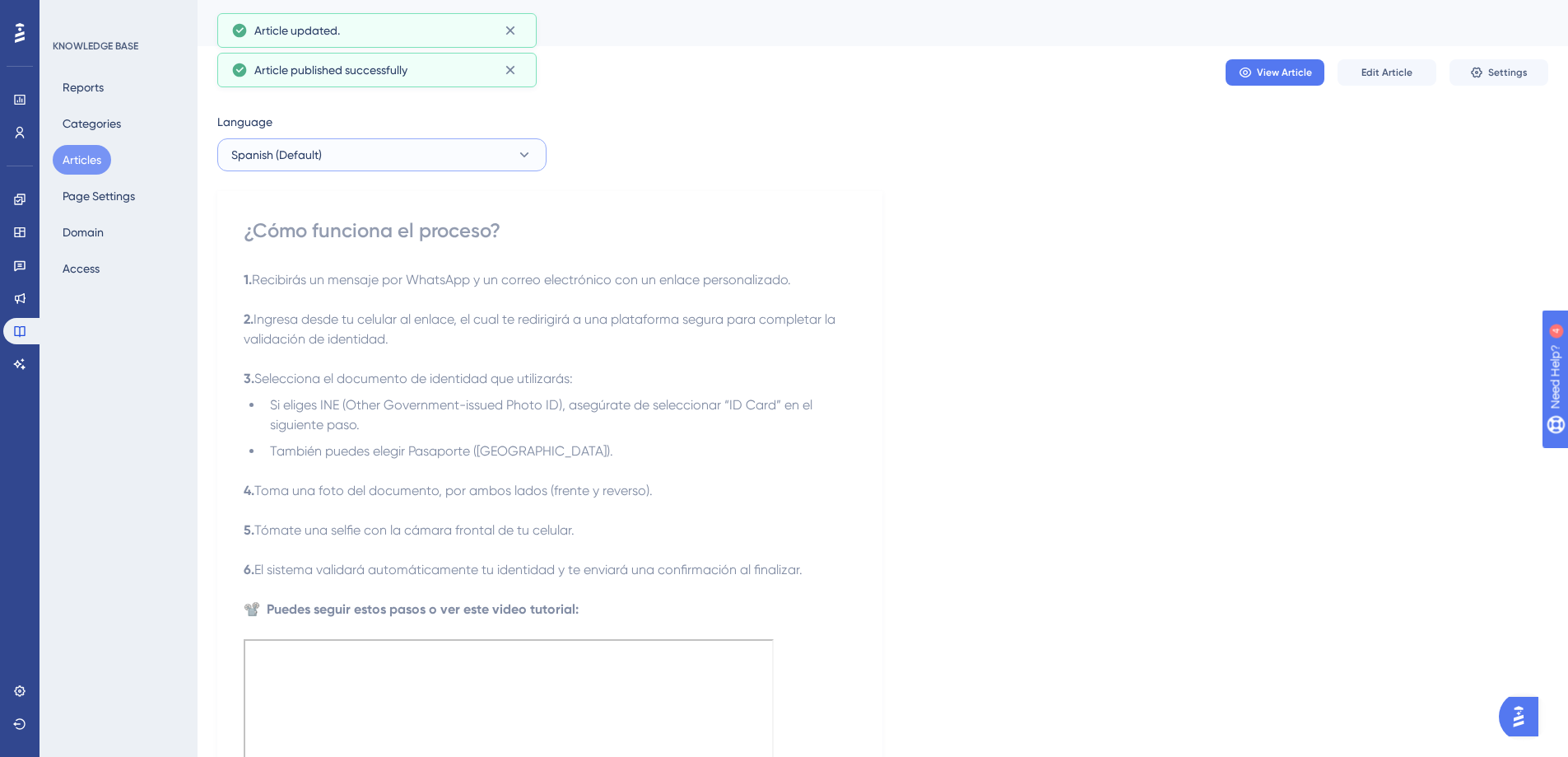
click at [363, 170] on button "Spanish (Default)" at bounding box center [382, 154] width 329 height 33
click at [381, 239] on button "English English Published" at bounding box center [382, 238] width 308 height 33
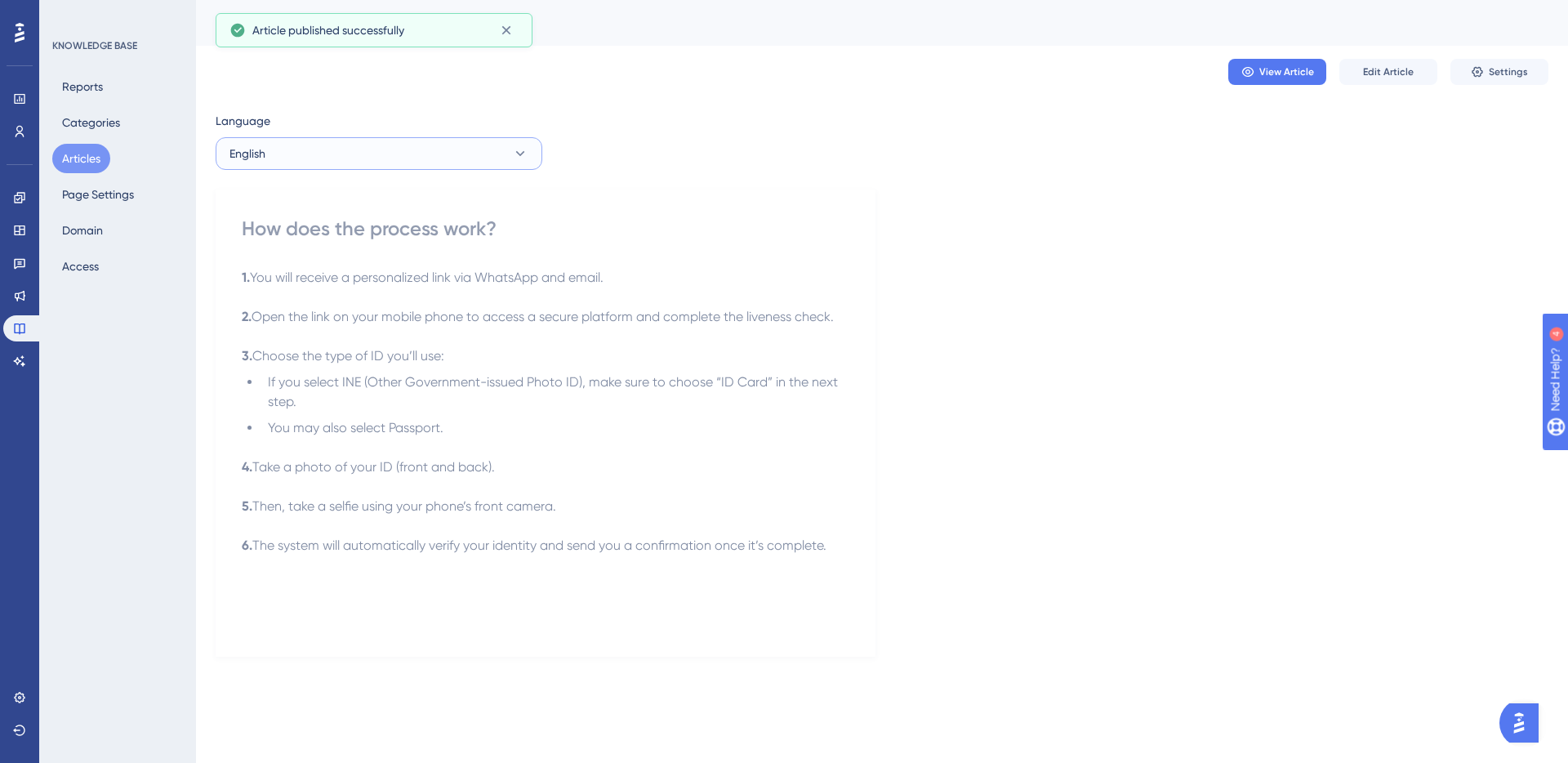
click at [335, 142] on button "English" at bounding box center [379, 153] width 327 height 33
click at [334, 200] on button "Spanish (Default) Spanish (Default) Published" at bounding box center [379, 203] width 305 height 33
